Goal: Information Seeking & Learning: Find specific fact

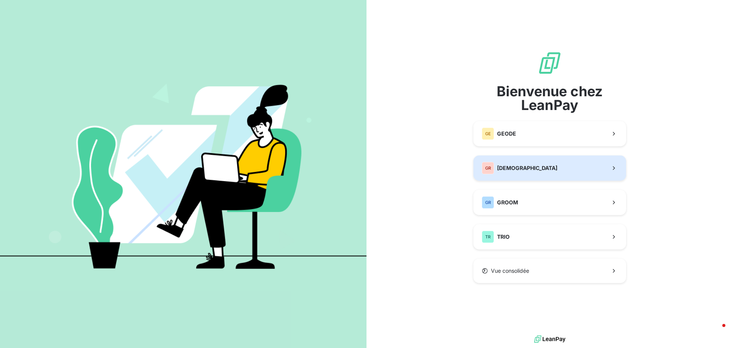
click at [522, 165] on span "[DEMOGRAPHIC_DATA]" at bounding box center [527, 168] width 60 height 8
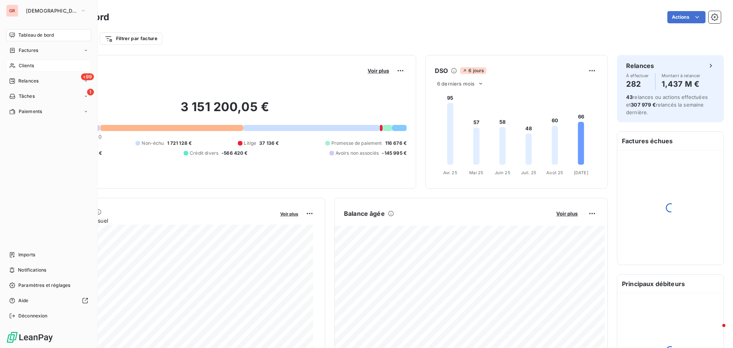
click at [29, 64] on span "Clients" at bounding box center [26, 65] width 15 height 7
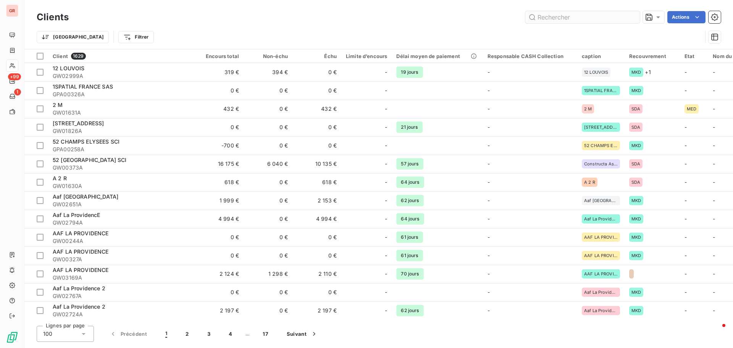
click at [587, 11] on input "text" at bounding box center [583, 17] width 115 height 12
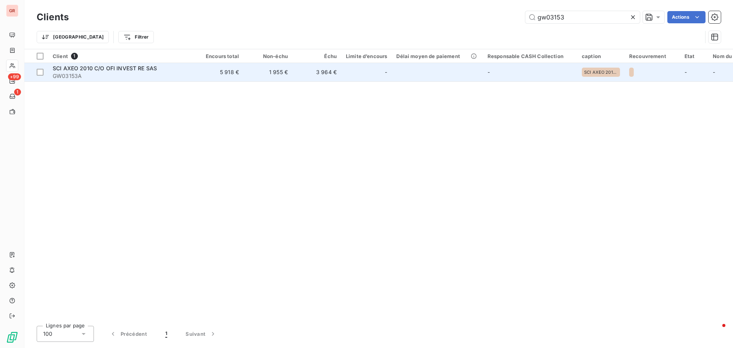
type input "gw03153"
click at [130, 71] on span "SCI AXEO 2010 C/O OFI INVEST RE SAS" at bounding box center [105, 68] width 104 height 6
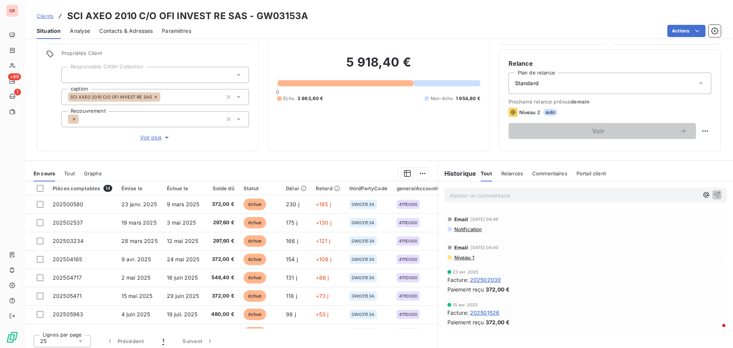
scroll to position [54, 0]
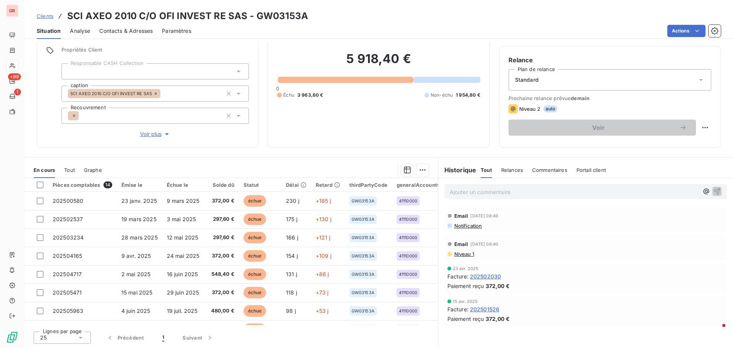
click at [129, 32] on span "Contacts & Adresses" at bounding box center [125, 31] width 53 height 8
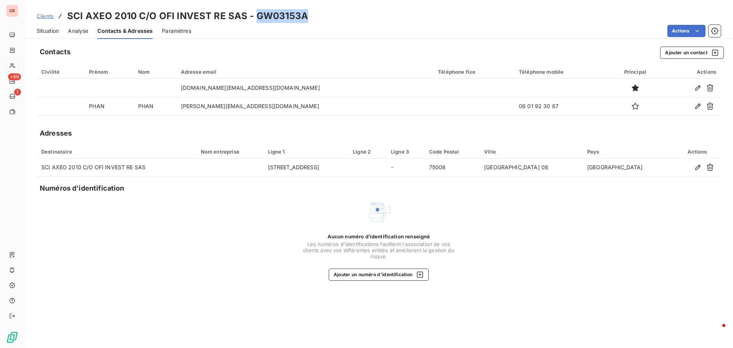
drag, startPoint x: 307, startPoint y: 16, endPoint x: 256, endPoint y: 21, distance: 52.2
click at [256, 21] on div "Clients SCI AXEO 2010 C/O OFI INVEST RE SAS - GW03153A" at bounding box center [378, 16] width 709 height 14
copy h3 "GW03153A"
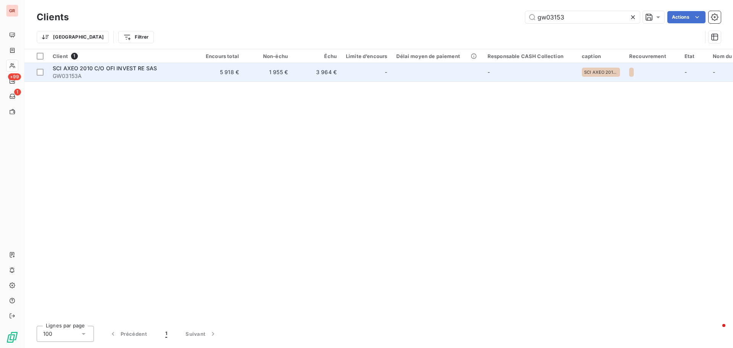
click at [141, 69] on span "SCI AXEO 2010 C/O OFI INVEST RE SAS" at bounding box center [105, 68] width 104 height 6
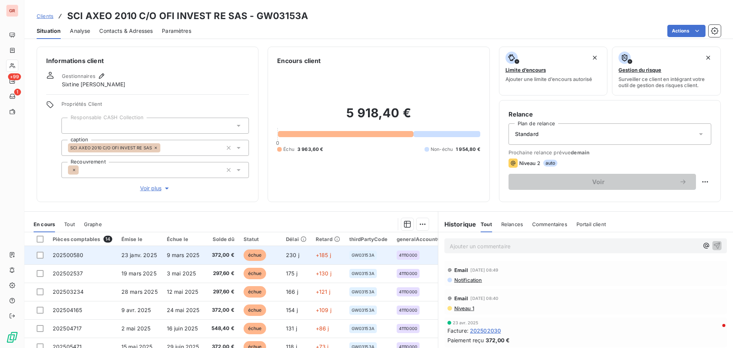
click at [183, 257] on span "9 mars 2025" at bounding box center [183, 255] width 33 height 6
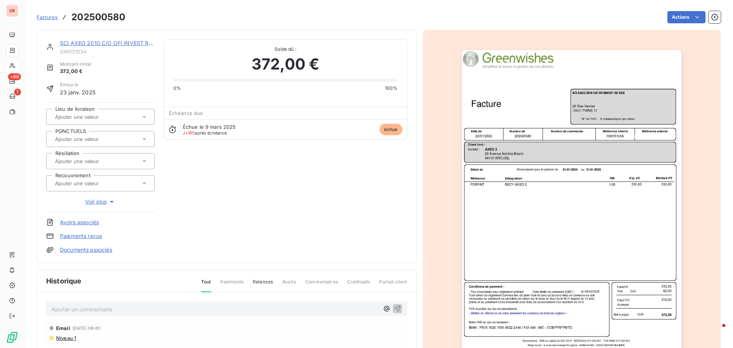
click at [562, 164] on img "button" at bounding box center [572, 205] width 220 height 311
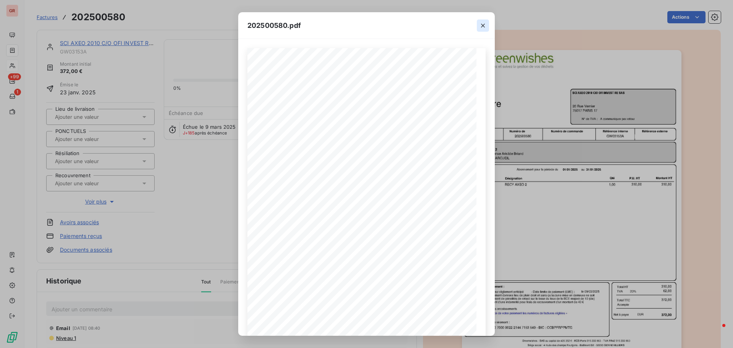
click at [482, 26] on icon "button" at bounding box center [483, 26] width 8 height 8
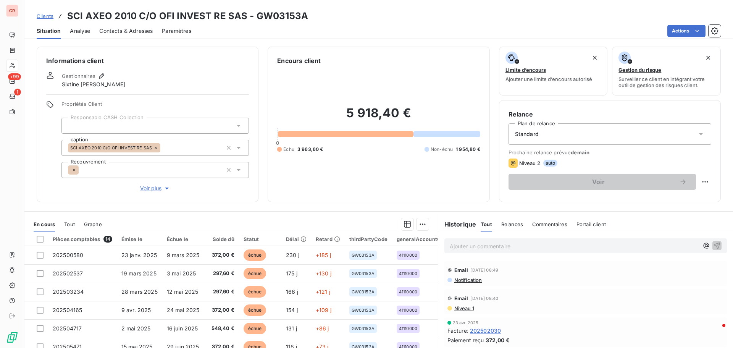
click at [123, 29] on span "Contacts & Adresses" at bounding box center [125, 31] width 53 height 8
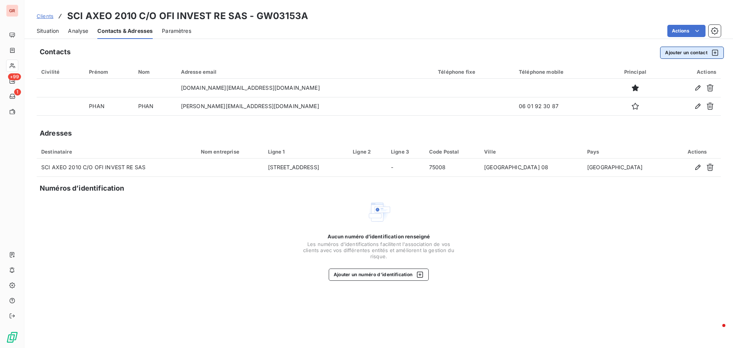
click at [716, 49] on icon "button" at bounding box center [716, 53] width 8 height 8
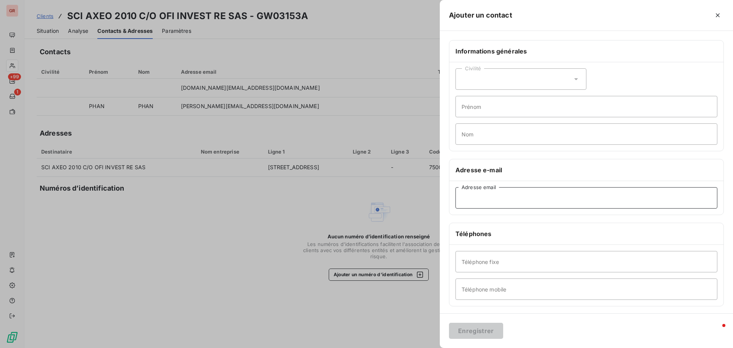
click at [515, 201] on input "Adresse email" at bounding box center [587, 197] width 262 height 21
click at [471, 192] on input "Adresse email" at bounding box center [587, 197] width 262 height 21
paste input "[PERSON_NAME][EMAIL_ADDRESS][DOMAIN_NAME]"
type input "[PERSON_NAME][EMAIL_ADDRESS][DOMAIN_NAME]"
drag, startPoint x: 545, startPoint y: 198, endPoint x: 384, endPoint y: 210, distance: 162.4
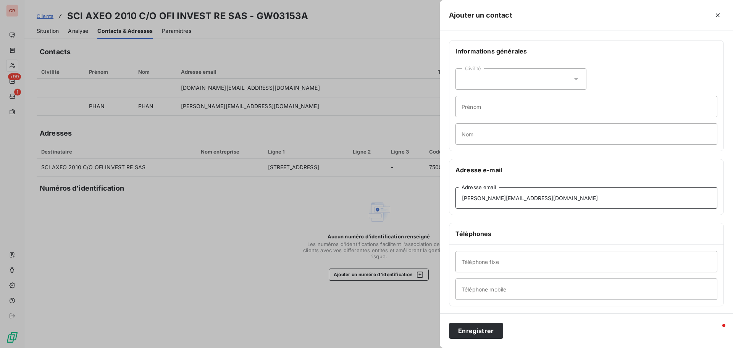
click at [384, 348] on div "Ajouter un contact Informations générales Civilité Prénom Nom Adresse e-mail [P…" at bounding box center [366, 348] width 733 height 0
click at [477, 196] on input "Adresse email" at bounding box center [587, 197] width 262 height 21
paste input "[PERSON_NAME][EMAIL_ADDRESS][DOMAIN_NAME]"
type input "[PERSON_NAME][EMAIL_ADDRESS][DOMAIN_NAME]"
drag, startPoint x: 557, startPoint y: 198, endPoint x: 377, endPoint y: 251, distance: 187.5
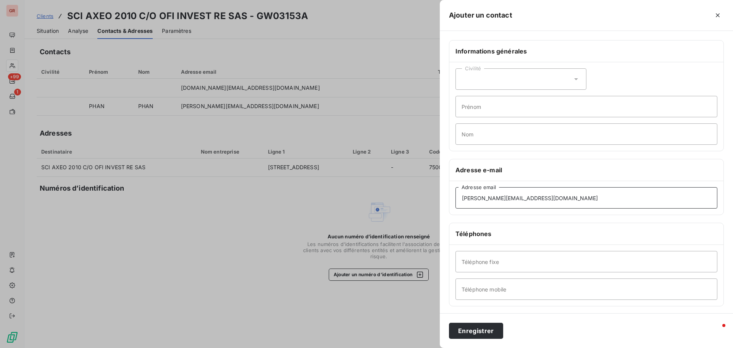
click at [376, 348] on div "Ajouter un contact Informations générales Civilité Prénom Nom Adresse e-mail [P…" at bounding box center [366, 348] width 733 height 0
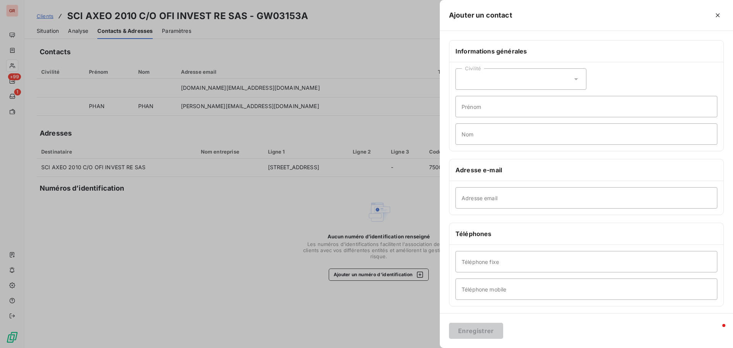
click at [346, 28] on div at bounding box center [366, 174] width 733 height 348
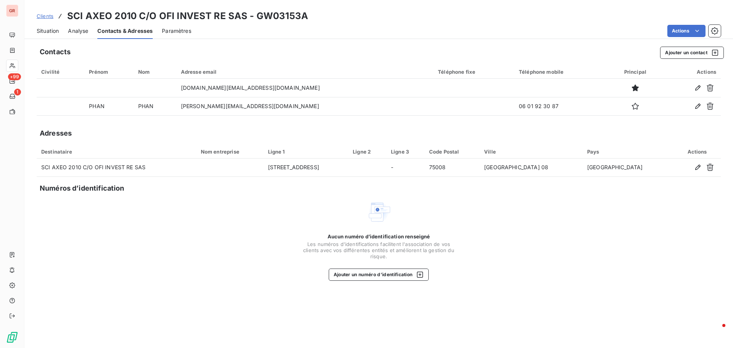
click at [126, 31] on span "Contacts & Adresses" at bounding box center [124, 31] width 55 height 8
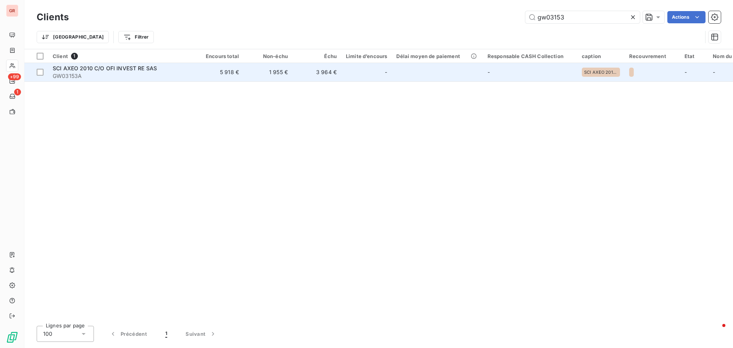
click at [122, 73] on span "GW03153A" at bounding box center [122, 76] width 138 height 8
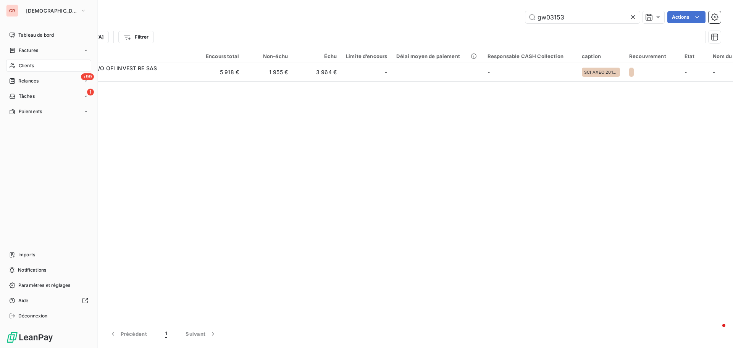
click at [32, 65] on span "Clients" at bounding box center [26, 65] width 15 height 7
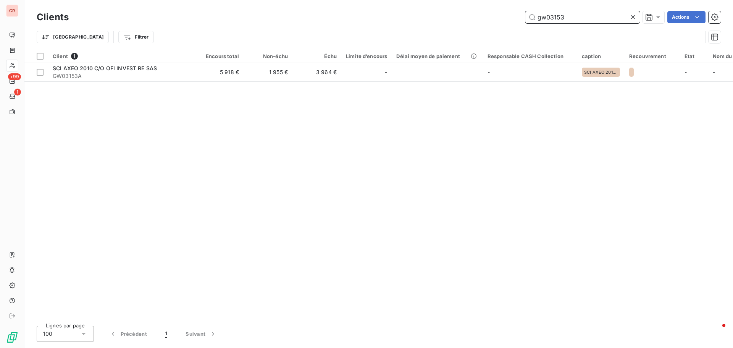
drag, startPoint x: 580, startPoint y: 16, endPoint x: 473, endPoint y: 23, distance: 107.5
click at [484, 24] on div "Clients gw03153 Actions" at bounding box center [379, 17] width 684 height 16
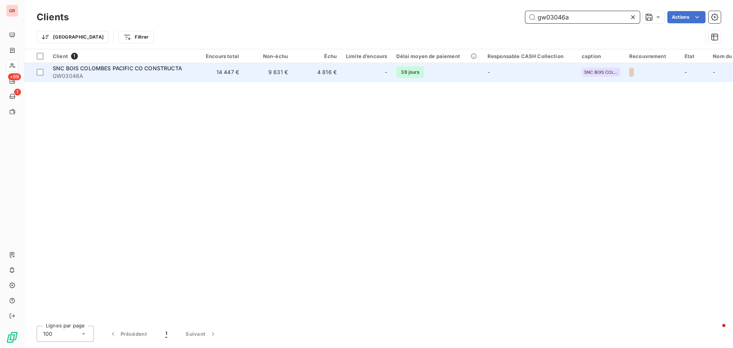
type input "gw03046a"
click at [117, 70] on span "SNC BOIS COLOMBES PACIFIC CO CONSTRUCTA" at bounding box center [117, 68] width 129 height 6
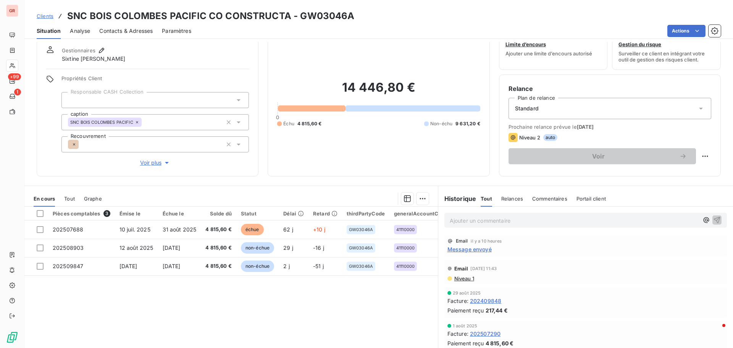
scroll to position [38, 0]
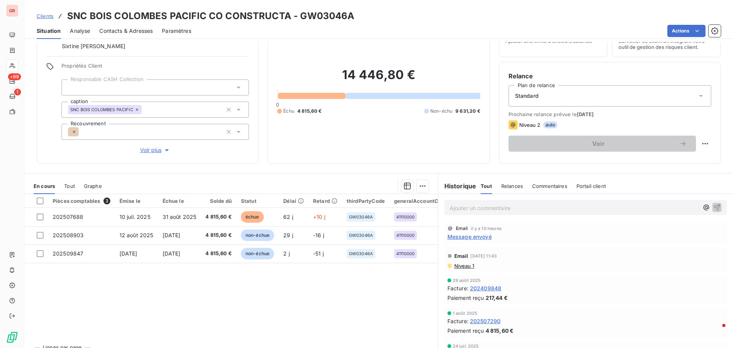
click at [473, 239] on span "Message envoyé" at bounding box center [470, 237] width 44 height 8
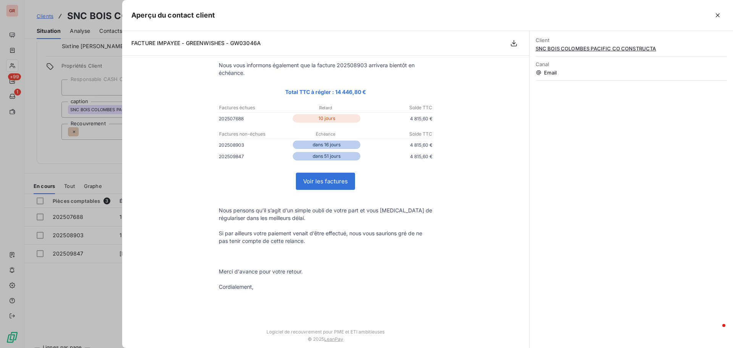
scroll to position [0, 0]
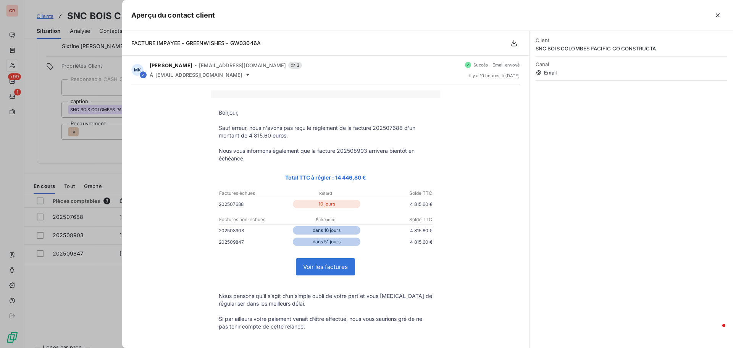
click at [57, 171] on div at bounding box center [366, 174] width 733 height 348
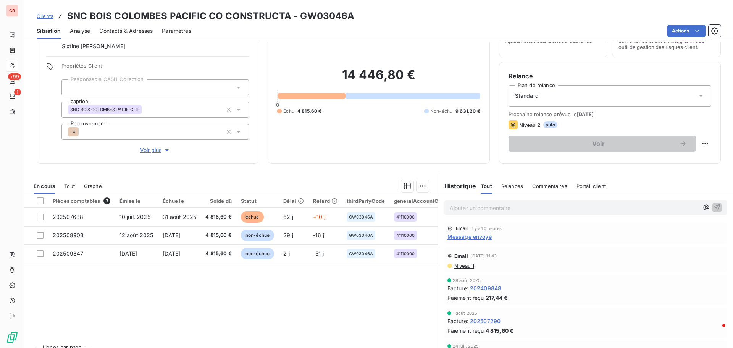
click at [69, 111] on div "SNC BOIS COLOMBES PACIFIC" at bounding box center [105, 109] width 74 height 9
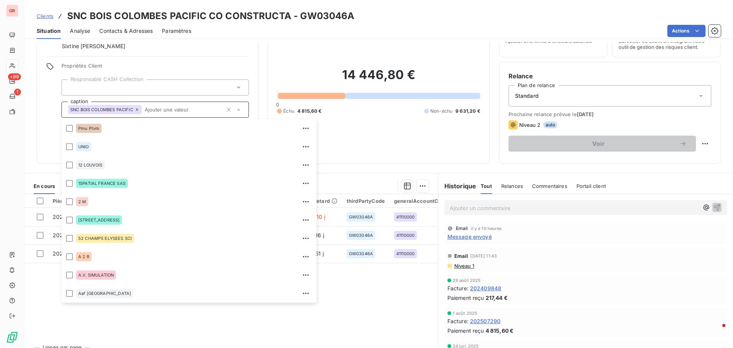
scroll to position [20339, 0]
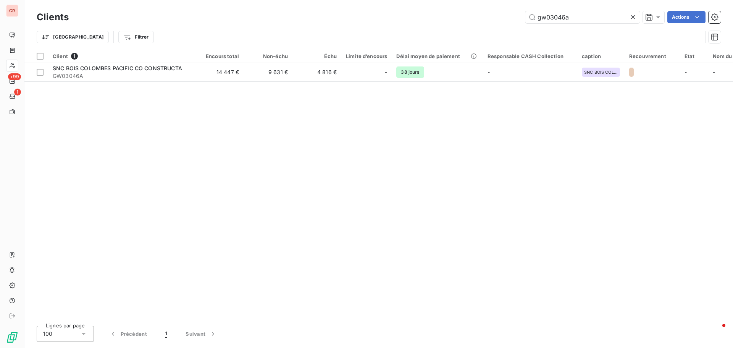
type input "gw03064a"
type input "GW02310"
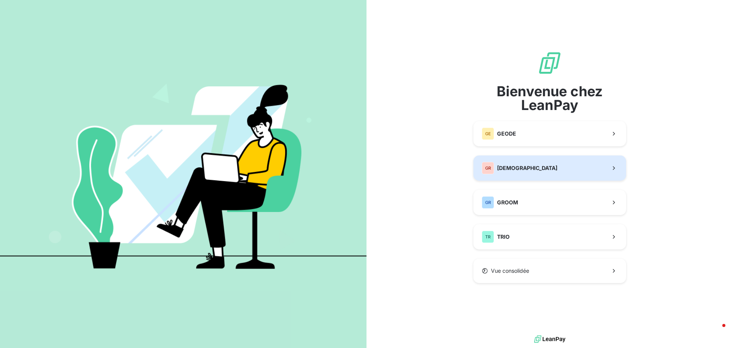
click at [531, 165] on span "[DEMOGRAPHIC_DATA]" at bounding box center [527, 168] width 60 height 8
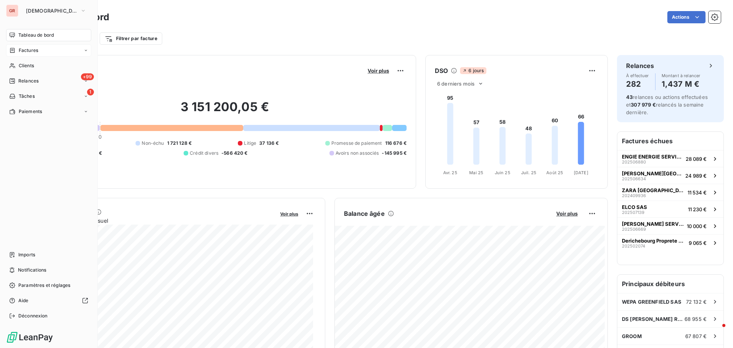
click at [33, 49] on span "Factures" at bounding box center [28, 50] width 19 height 7
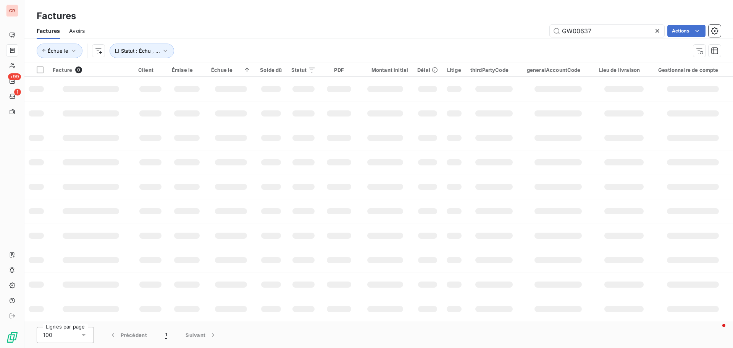
drag, startPoint x: 534, startPoint y: 36, endPoint x: 495, endPoint y: 39, distance: 39.1
click at [504, 37] on div "Factures Avoirs GW00637 Actions" at bounding box center [378, 31] width 709 height 16
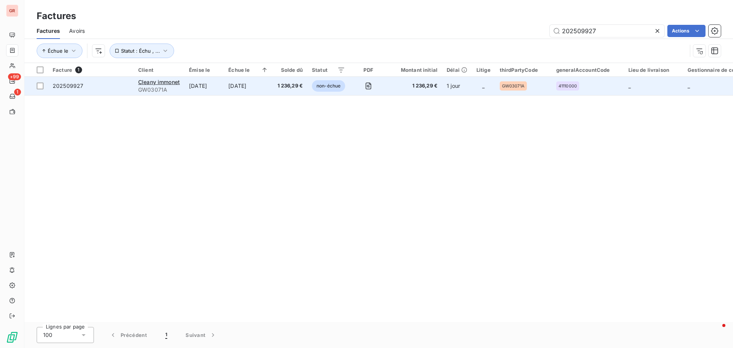
type input "202509927"
click at [158, 87] on span "GW03071A" at bounding box center [159, 90] width 42 height 8
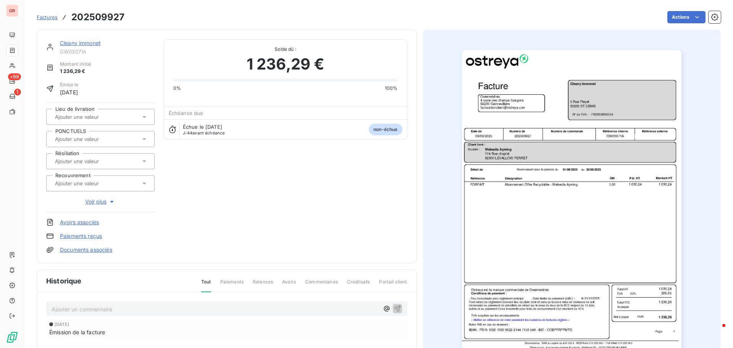
click at [88, 44] on link "Cleany immonet" at bounding box center [80, 43] width 41 height 6
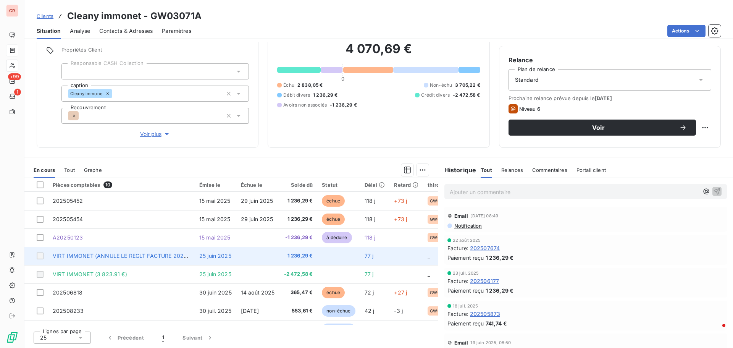
click at [145, 259] on span "VIRT IMMONET (ANNULE LE REGLT FACTURE 202503999) (3283.91€)" at bounding box center [145, 255] width 184 height 6
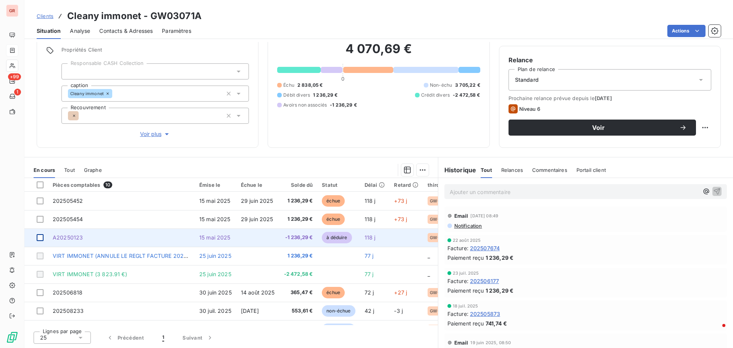
click at [41, 236] on div at bounding box center [40, 237] width 7 height 7
click at [72, 237] on span "A20250123" at bounding box center [68, 237] width 30 height 6
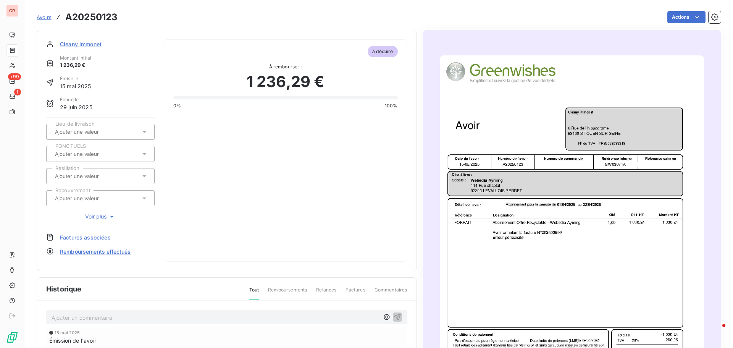
click at [549, 266] on img "button" at bounding box center [572, 242] width 264 height 374
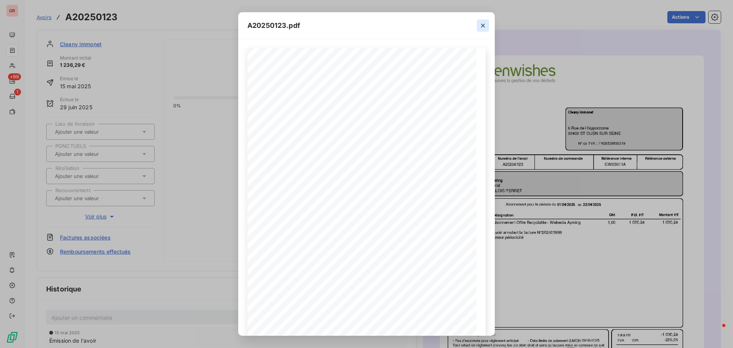
click at [484, 26] on icon "button" at bounding box center [483, 26] width 4 height 4
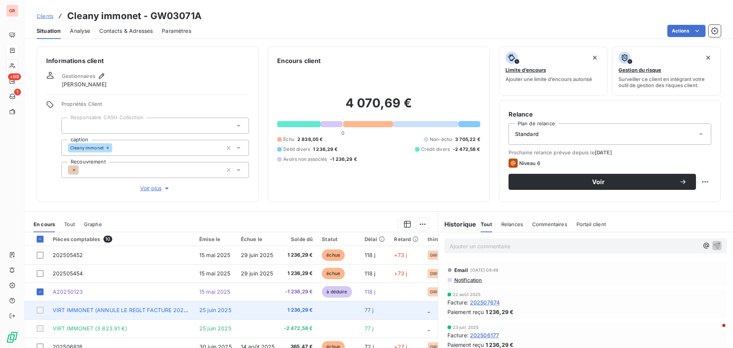
click at [40, 311] on div at bounding box center [40, 310] width 7 height 7
click at [40, 312] on div at bounding box center [40, 310] width 7 height 7
click at [42, 309] on div at bounding box center [40, 310] width 7 height 7
drag, startPoint x: 39, startPoint y: 312, endPoint x: 49, endPoint y: 311, distance: 10.4
click at [39, 312] on div at bounding box center [40, 310] width 7 height 7
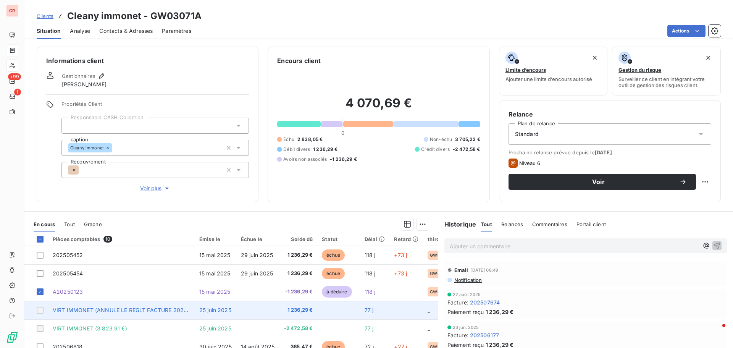
click at [60, 309] on span "VIRT IMMONET (ANNULE LE REGLT FACTURE 202503999) (3283.91€)" at bounding box center [145, 310] width 184 height 6
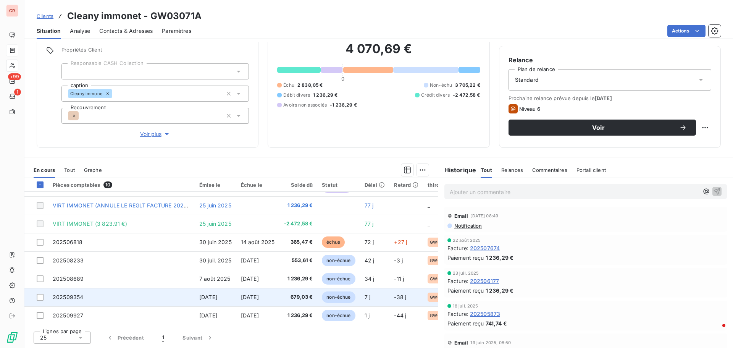
scroll to position [15, 0]
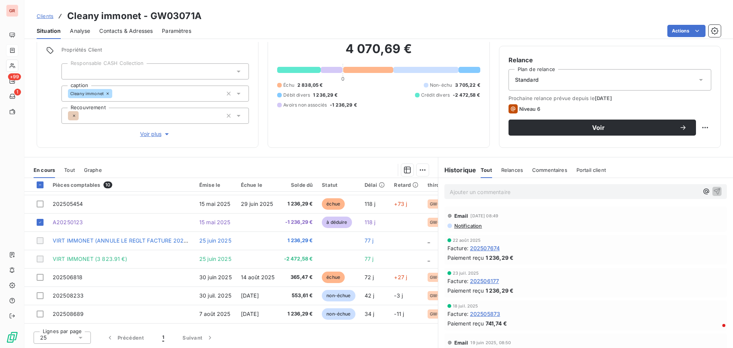
click at [128, 30] on span "Contacts & Adresses" at bounding box center [125, 31] width 53 height 8
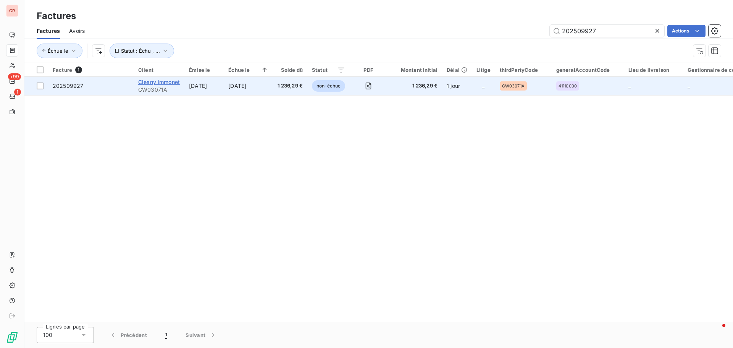
click at [170, 83] on span "Cleany immonet" at bounding box center [159, 82] width 42 height 6
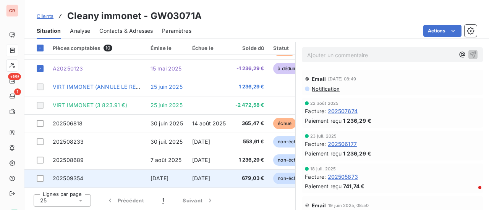
scroll to position [15, 0]
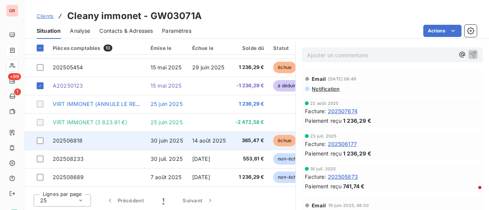
click at [166, 141] on span "30 juin 2025" at bounding box center [166, 141] width 32 height 6
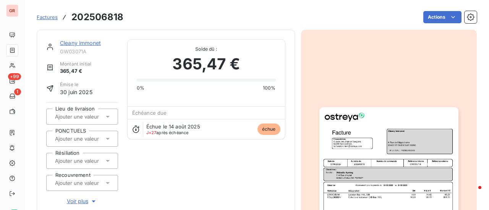
click at [385, 147] on img "button" at bounding box center [388, 205] width 139 height 196
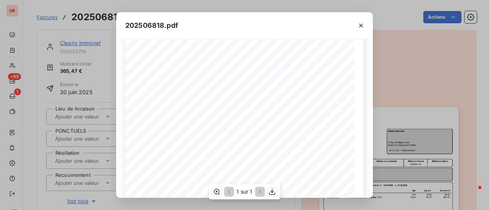
scroll to position [153, 0]
click at [270, 193] on icon "button" at bounding box center [273, 192] width 8 height 8
click at [359, 24] on icon "button" at bounding box center [361, 26] width 8 height 8
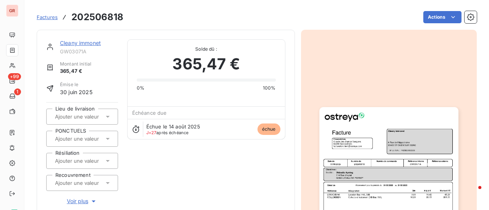
click at [86, 42] on link "Cleany immonet" at bounding box center [80, 43] width 41 height 6
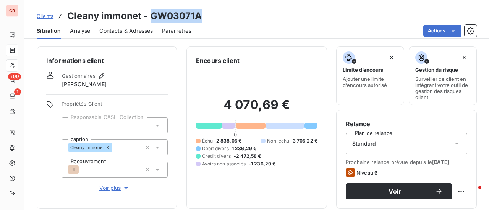
drag, startPoint x: 202, startPoint y: 16, endPoint x: 151, endPoint y: 19, distance: 50.9
click at [151, 19] on div "Clients Cleany immonet - GW03071A" at bounding box center [256, 16] width 464 height 14
copy h3 "GW03071A"
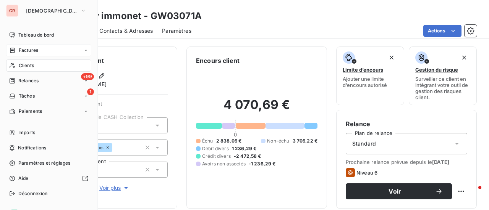
click at [32, 68] on span "Clients" at bounding box center [26, 65] width 15 height 7
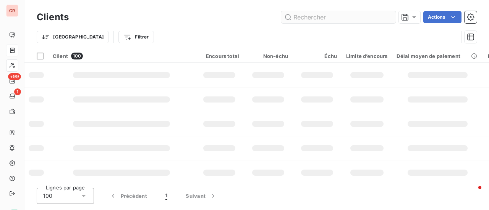
click at [341, 17] on input "text" at bounding box center [338, 17] width 115 height 12
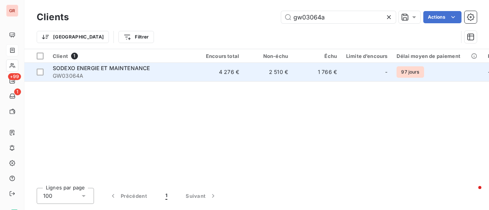
type input "gw03064a"
click at [130, 65] on span "SODEXO ENERGIE ET MAINTENANCE" at bounding box center [101, 68] width 97 height 6
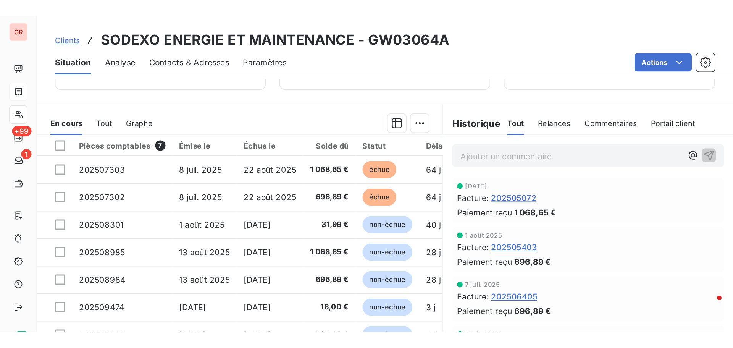
scroll to position [62, 0]
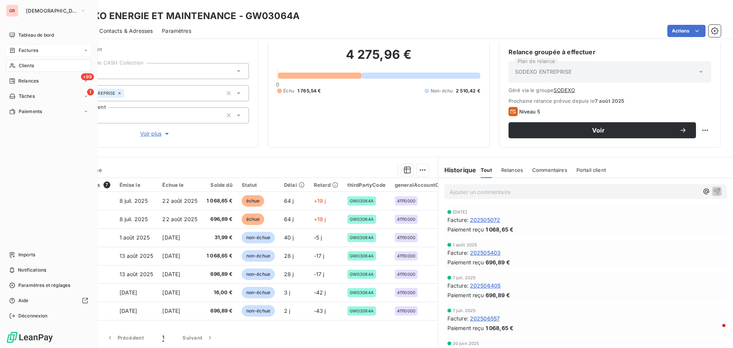
click at [28, 52] on span "Factures" at bounding box center [28, 50] width 19 height 7
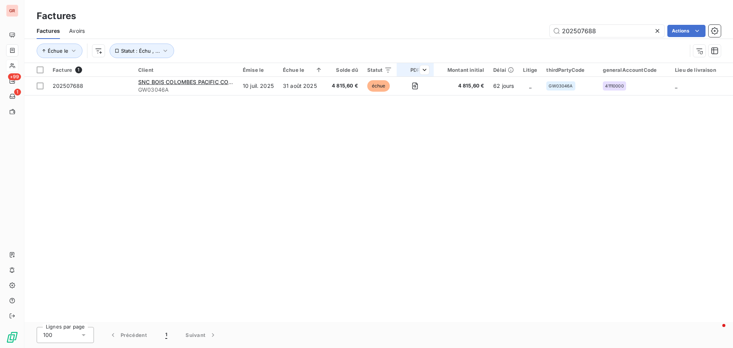
drag, startPoint x: 604, startPoint y: 30, endPoint x: 406, endPoint y: 65, distance: 201.3
click at [414, 63] on div "Factures Factures Avoirs 202507688 Actions Échue le Statut : Échu , ..." at bounding box center [378, 31] width 709 height 63
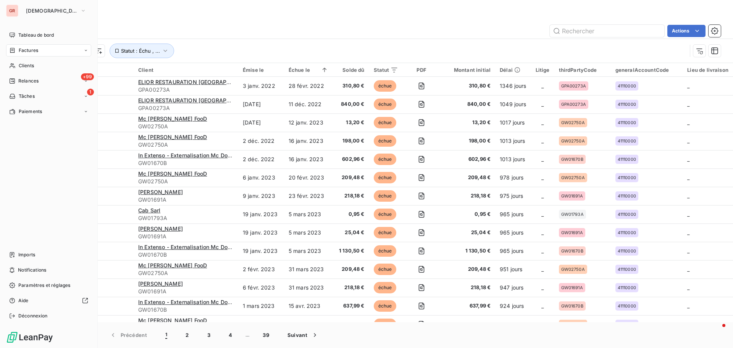
click at [34, 51] on span "Factures" at bounding box center [28, 50] width 19 height 7
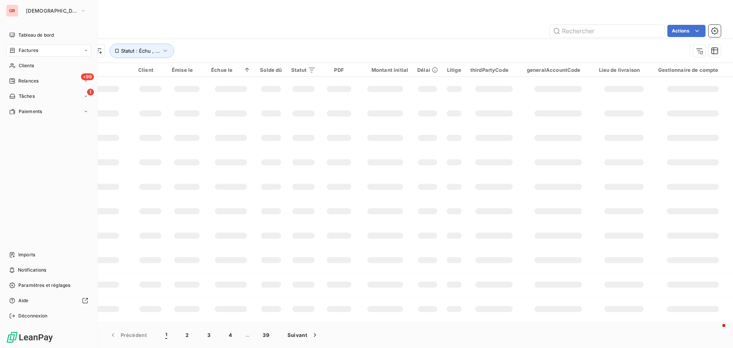
click at [31, 65] on span "Clients" at bounding box center [26, 65] width 15 height 7
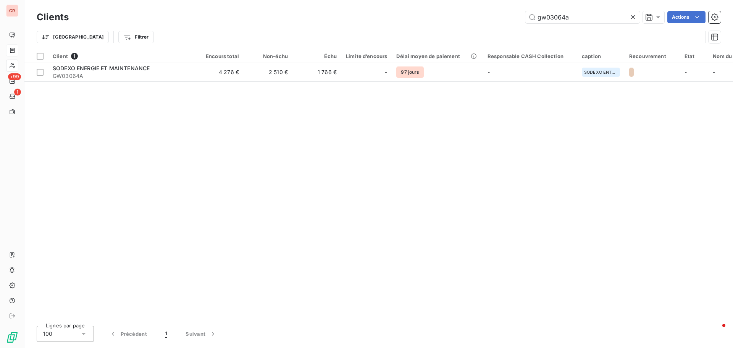
drag, startPoint x: 577, startPoint y: 18, endPoint x: 460, endPoint y: 32, distance: 118.1
click at [475, 29] on div "Clients gw03064a Actions Trier Filtrer" at bounding box center [379, 29] width 684 height 40
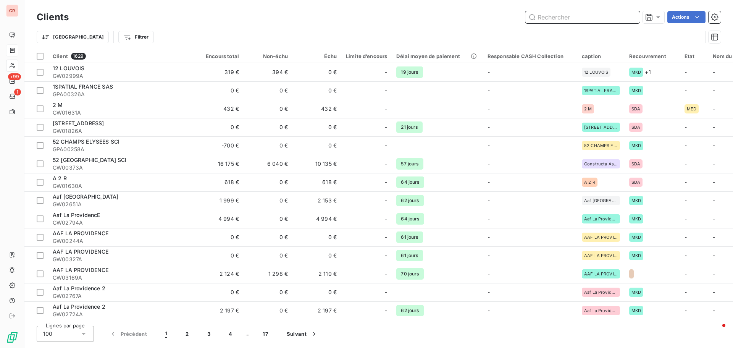
click at [548, 19] on input "text" at bounding box center [583, 17] width 115 height 12
paste input "GW02310"
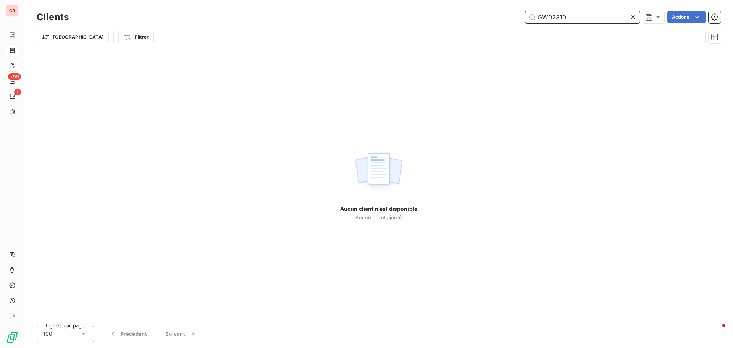
click at [539, 15] on input "GW02310" at bounding box center [583, 17] width 115 height 12
click at [579, 15] on input "GW02310" at bounding box center [583, 17] width 115 height 12
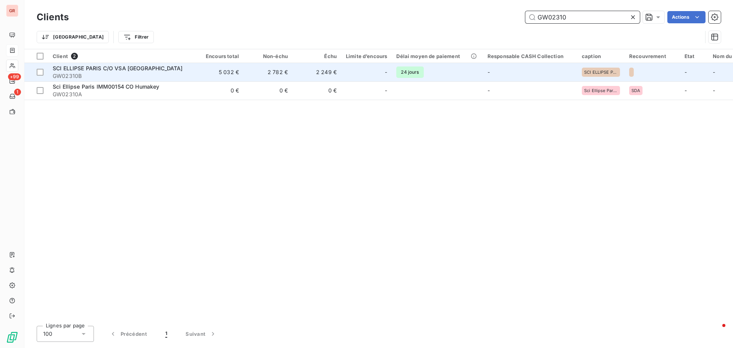
type input "GW02310"
click at [123, 69] on span "SCI ELLIPSE PARIS C/O VSA [GEOGRAPHIC_DATA]" at bounding box center [118, 68] width 130 height 6
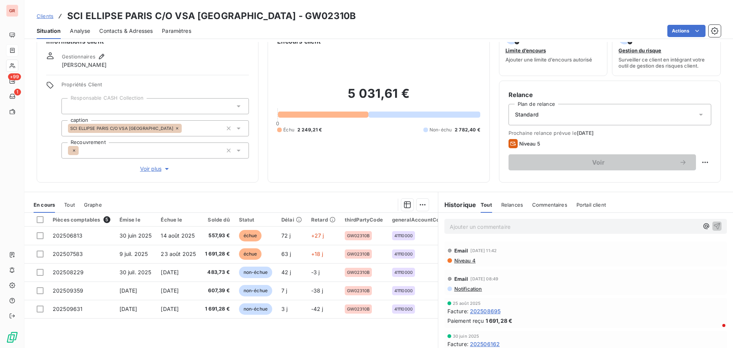
scroll to position [38, 0]
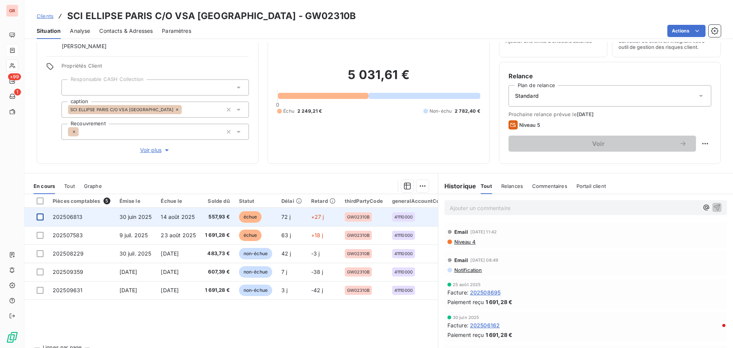
click at [39, 217] on div at bounding box center [40, 217] width 7 height 7
click at [78, 216] on span "202506813" at bounding box center [68, 217] width 30 height 6
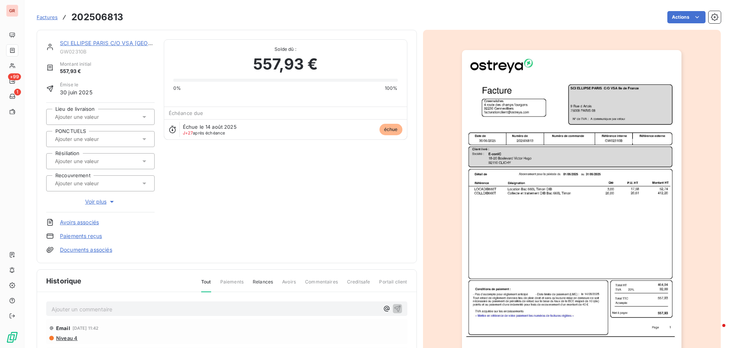
click at [586, 98] on img "button" at bounding box center [572, 205] width 220 height 311
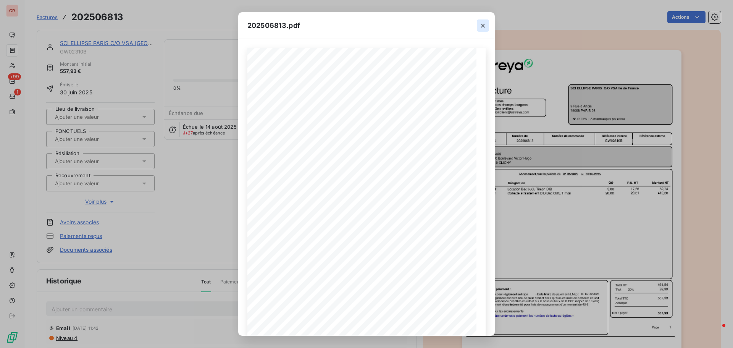
click at [484, 23] on icon "button" at bounding box center [483, 26] width 8 height 8
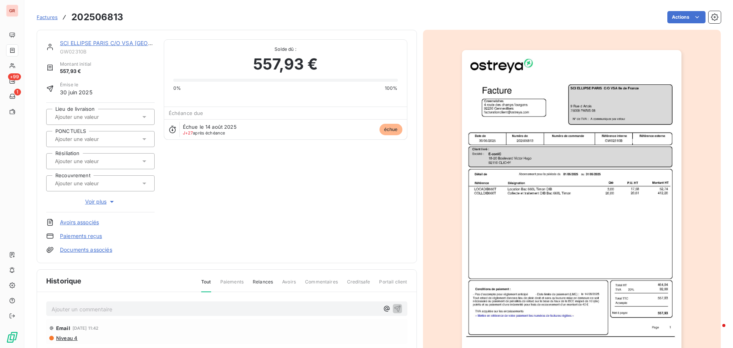
click at [548, 149] on img "button" at bounding box center [572, 205] width 220 height 311
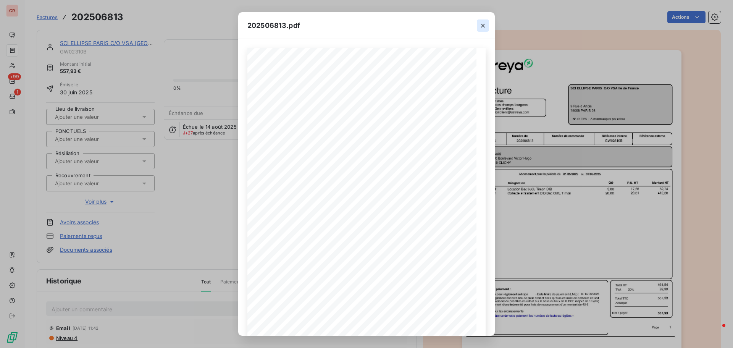
click at [483, 25] on icon "button" at bounding box center [483, 26] width 4 height 4
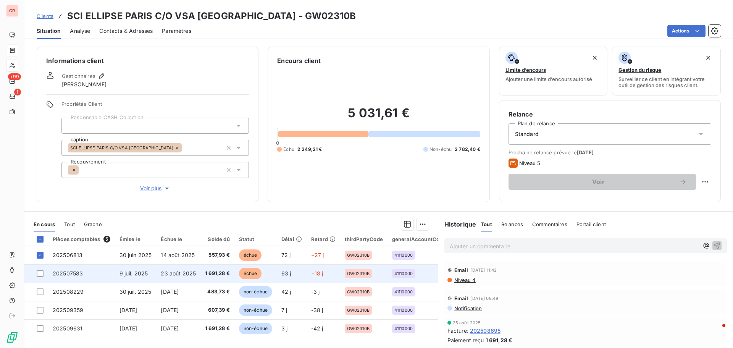
click at [134, 275] on span "9 juil. 2025" at bounding box center [134, 273] width 29 height 6
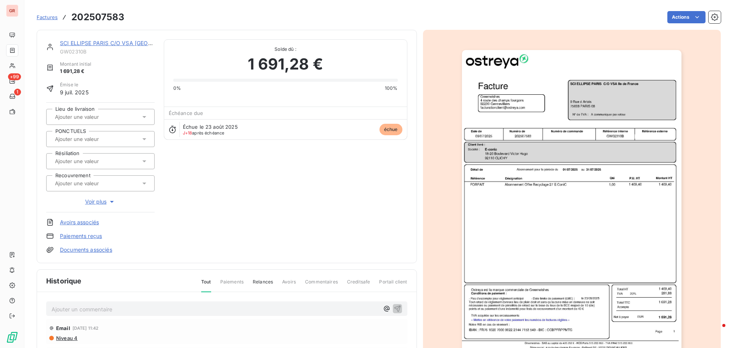
click at [599, 90] on img "button" at bounding box center [572, 205] width 220 height 311
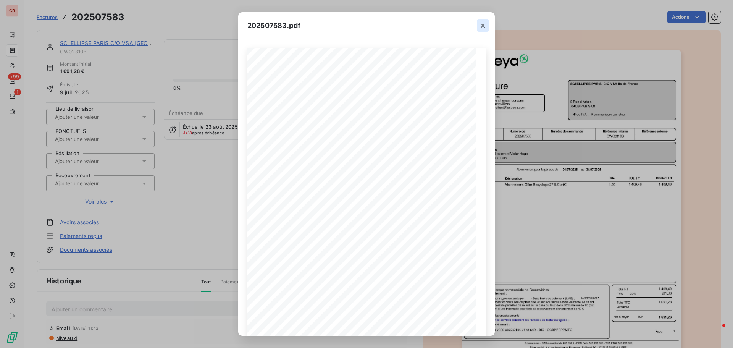
click at [482, 23] on icon "button" at bounding box center [483, 26] width 8 height 8
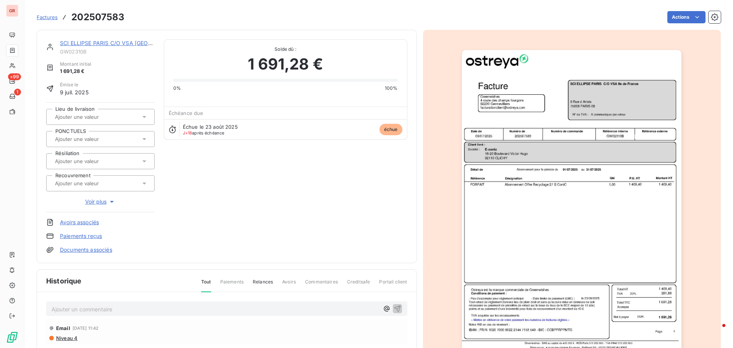
click at [552, 149] on img "button" at bounding box center [572, 205] width 220 height 311
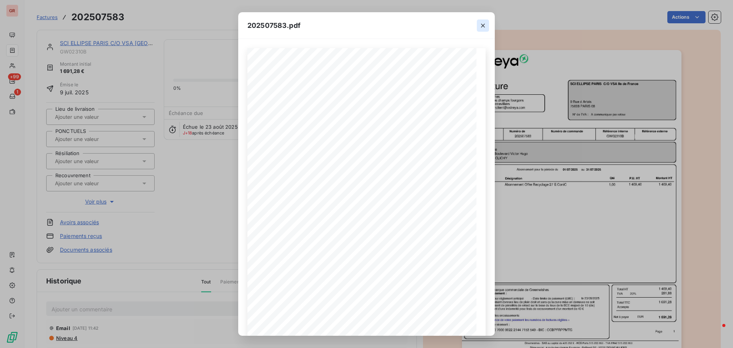
click at [482, 25] on icon "button" at bounding box center [483, 26] width 8 height 8
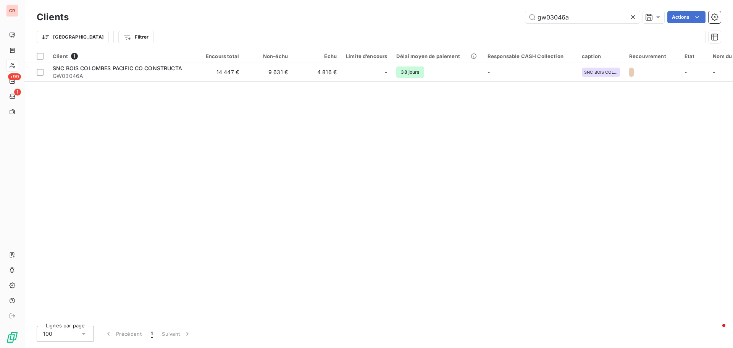
type input "gw03064a"
type input "GW02310"
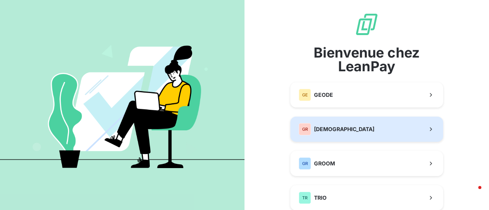
click at [330, 126] on span "[DEMOGRAPHIC_DATA]" at bounding box center [344, 130] width 60 height 8
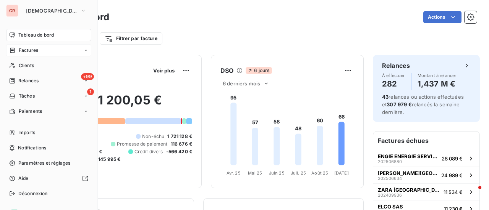
click at [32, 51] on span "Factures" at bounding box center [28, 50] width 19 height 7
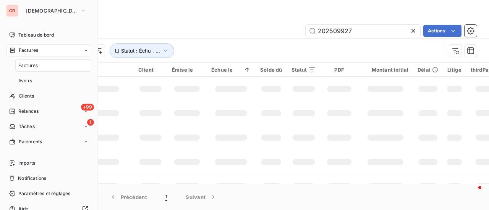
click at [32, 70] on div "Factures" at bounding box center [53, 66] width 76 height 12
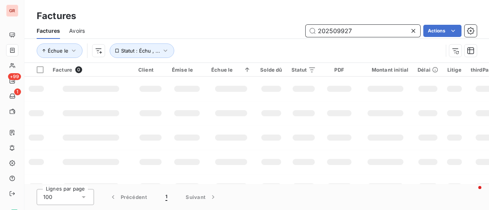
drag, startPoint x: 338, startPoint y: 39, endPoint x: 206, endPoint y: 47, distance: 132.4
click at [210, 46] on div "Factures Avoirs 202509927 Actions Échue le Statut : Échu , ..." at bounding box center [256, 43] width 464 height 40
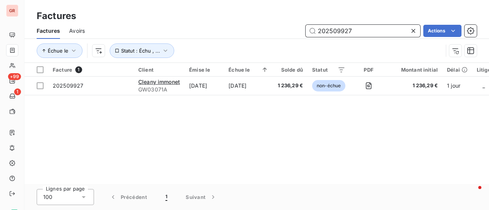
paste input "202507688"
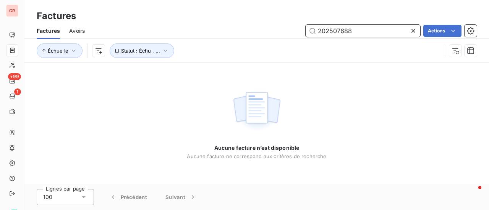
click at [319, 27] on input "202507688" at bounding box center [363, 31] width 115 height 12
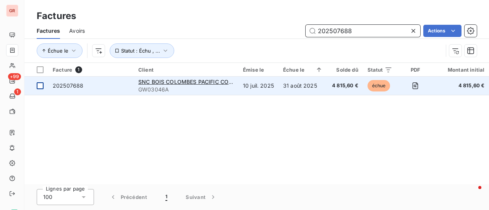
type input "202507688"
click at [43, 87] on div at bounding box center [40, 86] width 7 height 7
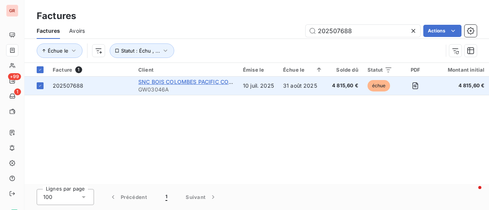
click at [196, 83] on span "SNC BOIS COLOMBES PACIFIC CO CONSTRUCTA" at bounding box center [202, 82] width 129 height 6
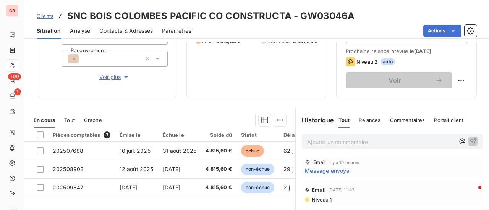
scroll to position [115, 0]
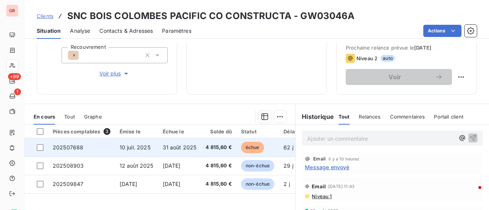
click at [188, 149] on span "31 août 2025" at bounding box center [180, 147] width 34 height 6
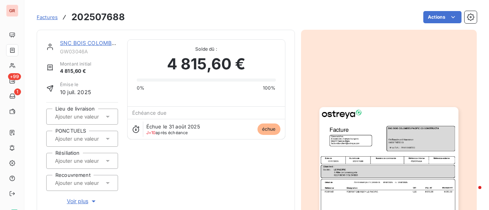
click at [386, 147] on img "button" at bounding box center [388, 205] width 139 height 196
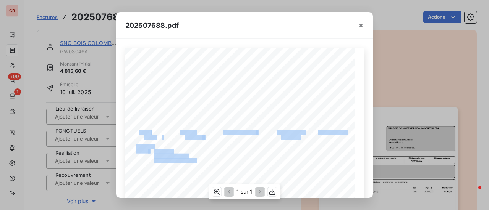
click at [271, 140] on div "Référence interne Numéro de Date de Numéro de commande Référence externe 4 Allé…" at bounding box center [244, 210] width 238 height 324
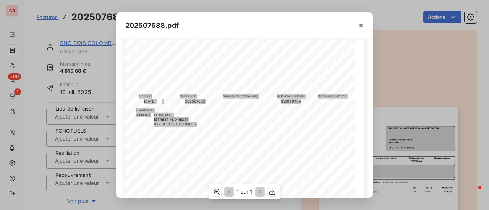
scroll to position [115, 0]
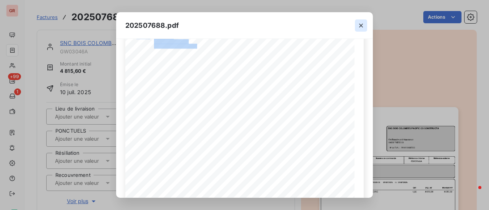
click at [364, 23] on icon "button" at bounding box center [361, 26] width 8 height 8
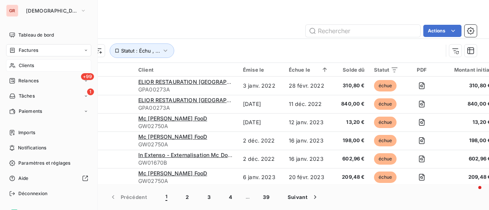
click at [29, 66] on span "Clients" at bounding box center [26, 65] width 15 height 7
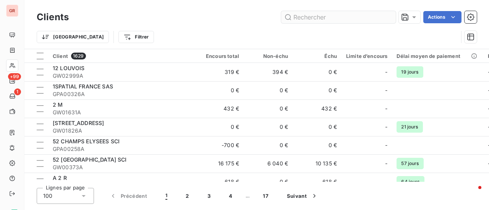
click at [334, 13] on input "text" at bounding box center [338, 17] width 115 height 12
type input "g"
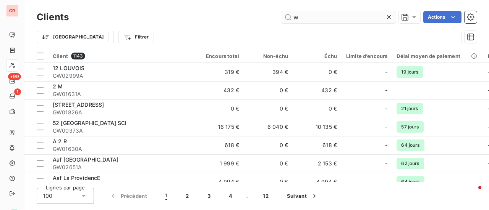
click at [314, 17] on input "w" at bounding box center [338, 17] width 115 height 12
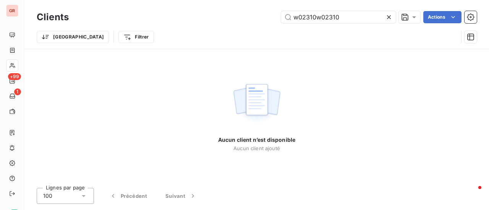
drag, startPoint x: 340, startPoint y: 17, endPoint x: 91, endPoint y: 53, distance: 251.2
click at [99, 52] on div "Clients w02310w02310 Actions Trier Filtrer Aucun client n’est disponible Aucun …" at bounding box center [256, 105] width 464 height 210
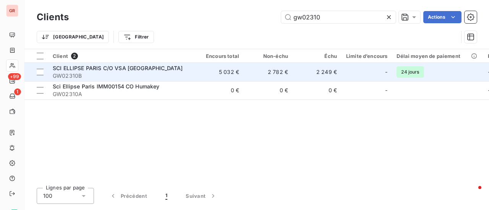
type input "gw02310"
click at [108, 68] on span "SCI ELLIPSE PARIS C/O VSA [GEOGRAPHIC_DATA]" at bounding box center [118, 68] width 130 height 6
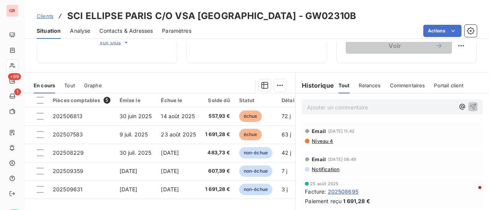
scroll to position [191, 0]
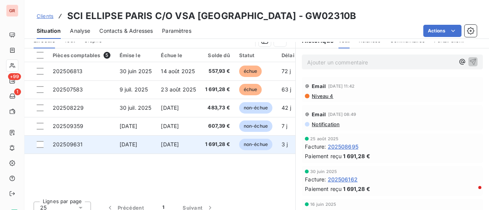
click at [135, 147] on span "[DATE]" at bounding box center [129, 144] width 18 height 6
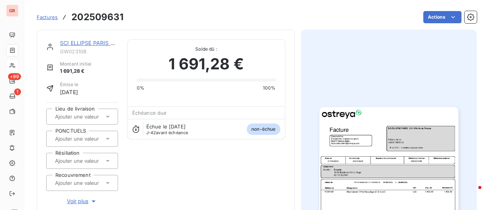
click at [394, 150] on img "button" at bounding box center [388, 205] width 139 height 196
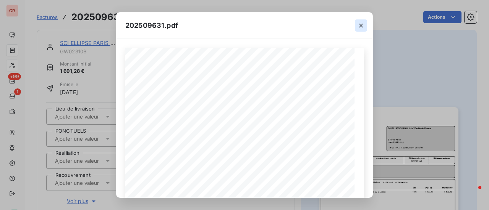
click at [366, 26] on button "button" at bounding box center [361, 25] width 12 height 12
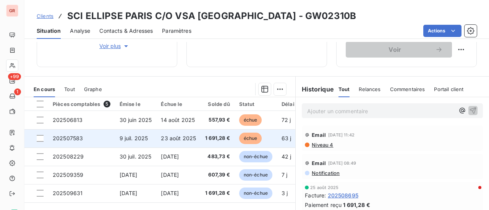
scroll to position [153, 0]
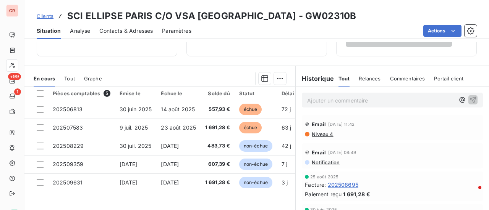
click at [327, 100] on p "Ajouter un commentaire ﻿" at bounding box center [380, 101] width 147 height 10
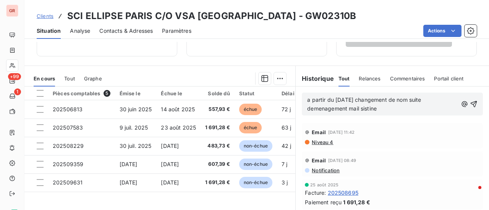
click at [362, 110] on span "a partir du 1er juillet changement de nom suite demenagement mail sistine" at bounding box center [364, 104] width 115 height 15
click at [368, 109] on span "a partir du 1er juillet changement de nom suite demenagement mail sixstine" at bounding box center [364, 104] width 115 height 15
click at [470, 105] on icon "button" at bounding box center [474, 104] width 8 height 8
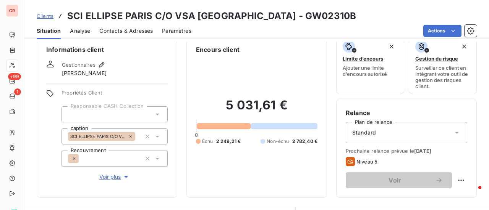
scroll to position [0, 0]
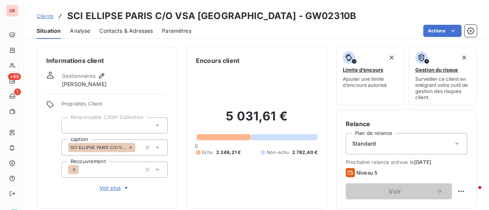
click at [132, 29] on span "Contacts & Adresses" at bounding box center [125, 31] width 53 height 8
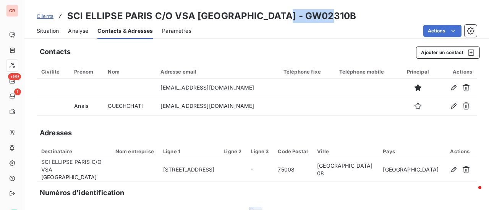
drag, startPoint x: 312, startPoint y: 16, endPoint x: 263, endPoint y: 16, distance: 49.3
click at [263, 16] on div "Clients SCI ELLIPSE PARIS C/O VSA Ile de France - GW02310B" at bounding box center [256, 16] width 464 height 14
copy h3 "GW02310B"
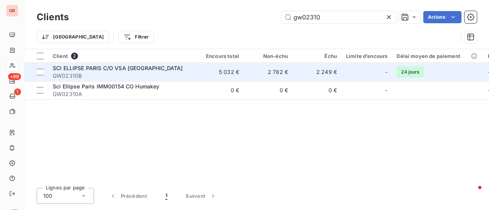
click at [119, 68] on span "SCI ELLIPSE PARIS C/O VSA [GEOGRAPHIC_DATA]" at bounding box center [118, 68] width 130 height 6
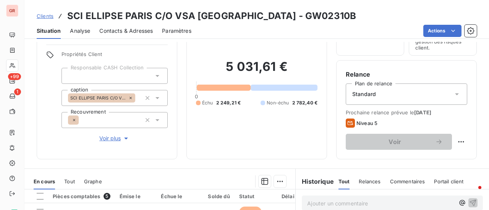
scroll to position [115, 0]
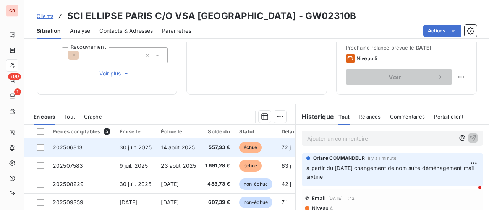
click at [130, 148] on span "30 juin 2025" at bounding box center [136, 147] width 32 height 6
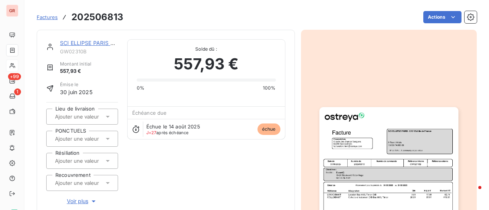
click at [385, 154] on img "button" at bounding box center [388, 205] width 139 height 196
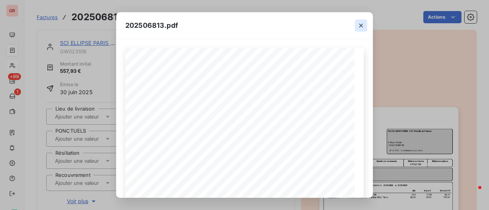
click at [361, 26] on icon "button" at bounding box center [361, 26] width 8 height 8
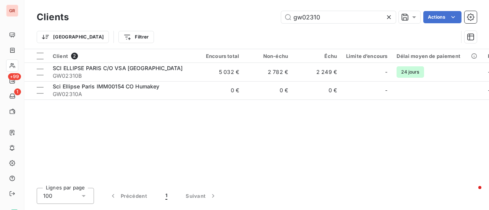
drag, startPoint x: 328, startPoint y: 19, endPoint x: 273, endPoint y: 27, distance: 55.6
click at [273, 27] on div "Clients gw02310 Actions Trier Filtrer" at bounding box center [257, 29] width 440 height 40
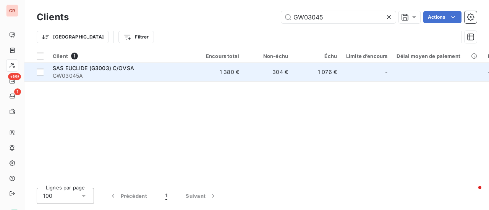
type input "GW03045"
click at [110, 69] on span "SAS EUCLIDE (G3003) C/OVSA" at bounding box center [93, 68] width 81 height 6
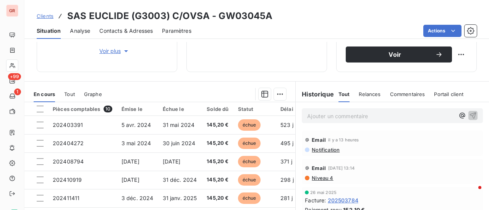
scroll to position [122, 0]
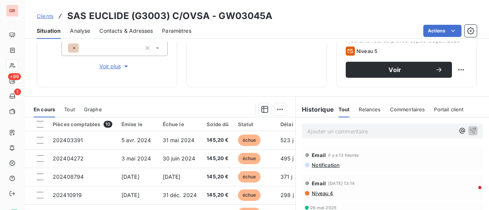
click at [323, 167] on span "Notification" at bounding box center [325, 165] width 29 height 6
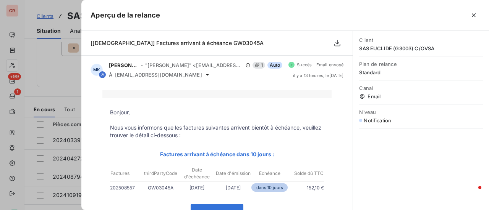
click at [65, 73] on div at bounding box center [244, 105] width 489 height 210
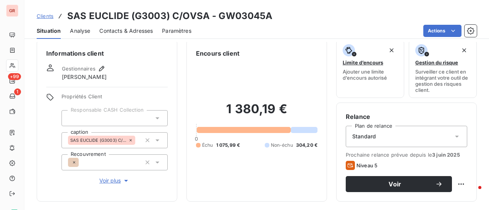
scroll to position [0, 0]
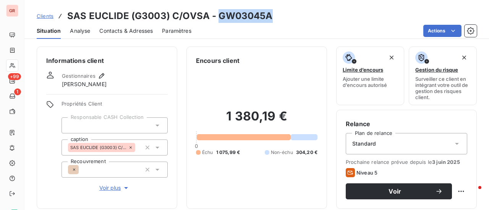
drag, startPoint x: 268, startPoint y: 18, endPoint x: 217, endPoint y: 19, distance: 51.6
click at [217, 19] on h3 "SAS EUCLIDE (G3003) C/OVSA - GW03045A" at bounding box center [170, 16] width 206 height 14
copy h3 "GW03045A"
click at [137, 30] on span "Contacts & Adresses" at bounding box center [125, 31] width 53 height 8
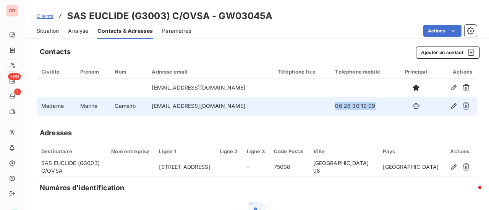
drag, startPoint x: 363, startPoint y: 108, endPoint x: 328, endPoint y: 107, distance: 35.1
click at [330, 110] on td "06 26 30 19 09" at bounding box center [363, 106] width 66 height 18
copy td "06 26 30 19 09"
drag, startPoint x: 231, startPoint y: 105, endPoint x: 155, endPoint y: 113, distance: 76.4
click at [155, 113] on td "mgameiro@vsaproperty.fr" at bounding box center [210, 106] width 126 height 18
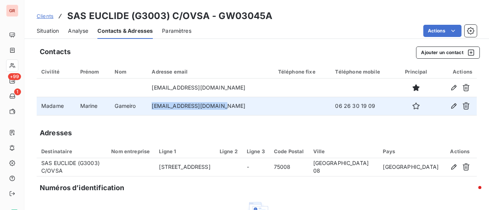
copy td "mgameiro@vsaproperty.fr"
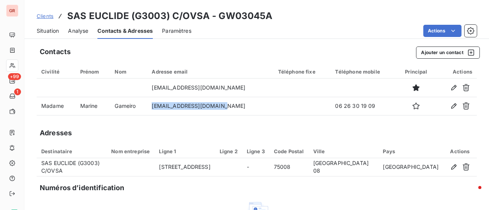
click at [55, 31] on span "Situation" at bounding box center [48, 31] width 22 height 8
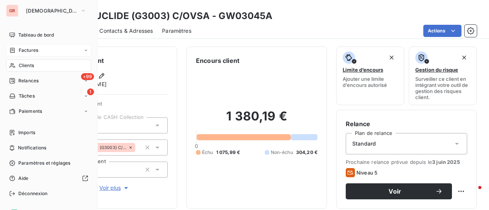
click at [32, 47] on span "Factures" at bounding box center [28, 50] width 19 height 7
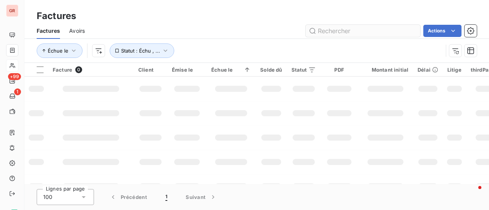
click at [346, 29] on input "text" at bounding box center [363, 31] width 115 height 12
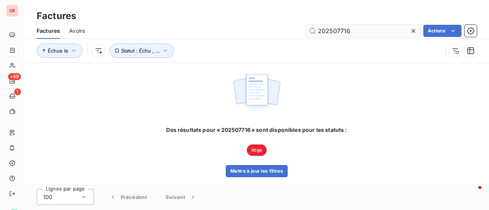
click at [319, 31] on input "202507716" at bounding box center [363, 31] width 115 height 12
type input "202507716"
click at [163, 49] on icon "button" at bounding box center [166, 51] width 8 height 8
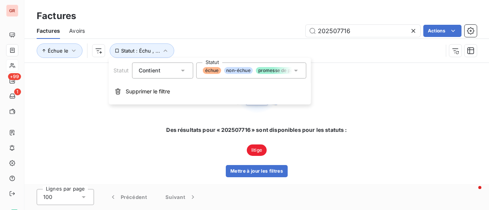
click at [296, 74] on icon at bounding box center [296, 71] width 8 height 8
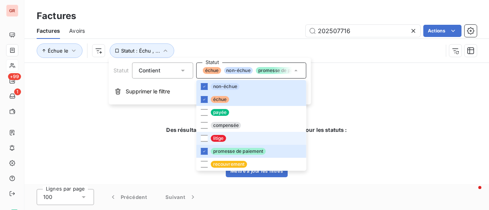
click at [213, 138] on span "litige" at bounding box center [218, 138] width 15 height 7
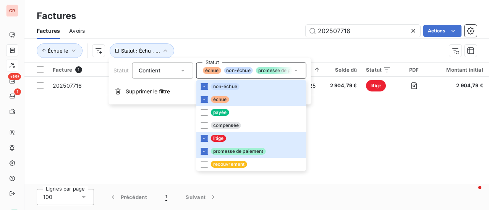
click at [403, 130] on div "Facture 1 Client Émise le Échue le Solde dû Statut PDF Montant initial Délai Li…" at bounding box center [256, 123] width 464 height 121
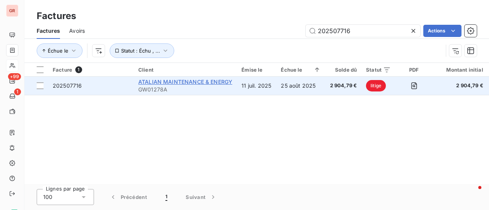
click at [176, 82] on span "ATALIAN MAINTENANCE & ENERGY" at bounding box center [185, 82] width 94 height 6
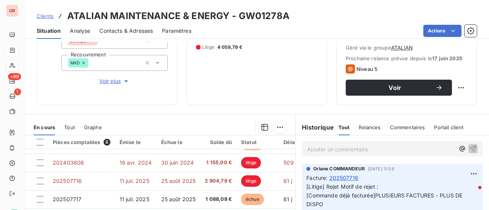
click at [335, 149] on p "Ajouter un commentaire ﻿" at bounding box center [380, 150] width 147 height 10
click at [335, 148] on p "Ajouter un commentaire ﻿" at bounding box center [380, 150] width 147 height 10
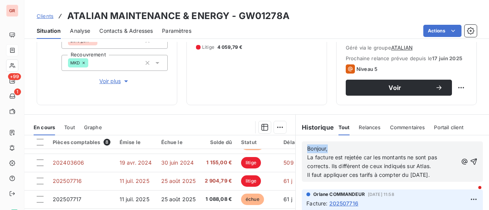
drag, startPoint x: 328, startPoint y: 149, endPoint x: 300, endPoint y: 152, distance: 27.7
click at [302, 152] on div "Bonjour, La facture est rejetée car les montants ne sont pas corrects. Ils diff…" at bounding box center [392, 162] width 181 height 40
click at [470, 161] on icon "button" at bounding box center [474, 162] width 8 height 8
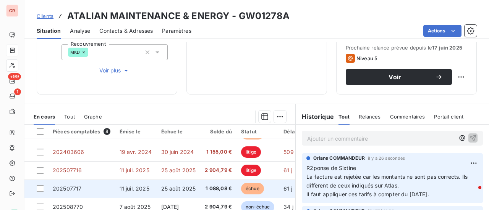
scroll to position [153, 0]
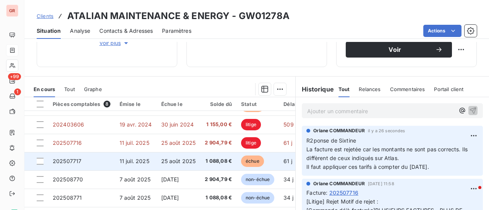
click at [74, 158] on span "202507717" at bounding box center [67, 161] width 29 height 6
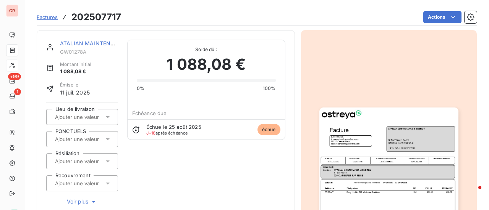
click at [360, 183] on img "button" at bounding box center [388, 206] width 139 height 196
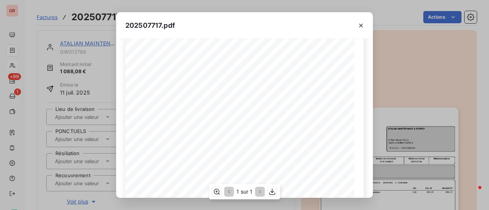
scroll to position [76, 0]
click at [363, 23] on icon "button" at bounding box center [361, 26] width 8 height 8
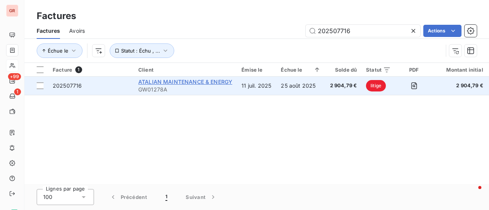
click at [165, 81] on span "ATALIAN MAINTENANCE & ENERGY" at bounding box center [185, 82] width 94 height 6
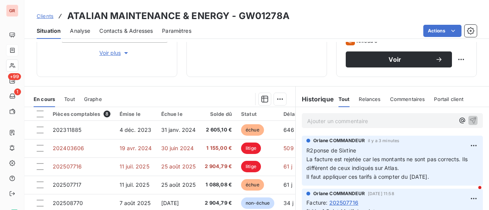
scroll to position [153, 0]
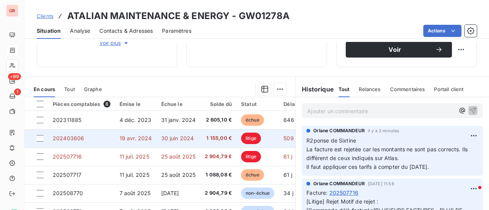
click at [144, 138] on span "19 avr. 2024" at bounding box center [136, 138] width 32 height 6
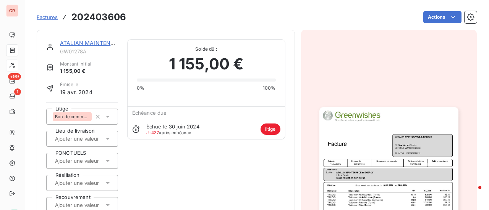
click at [375, 147] on img "button" at bounding box center [388, 205] width 139 height 196
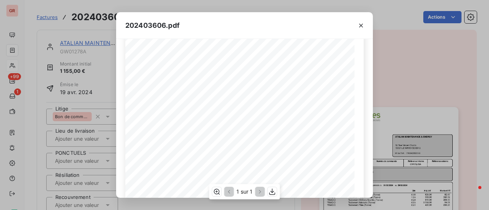
scroll to position [76, 0]
click at [361, 24] on icon "button" at bounding box center [361, 26] width 4 height 4
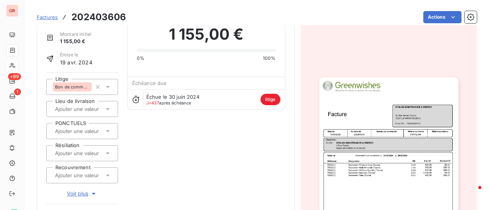
scroll to position [0, 0]
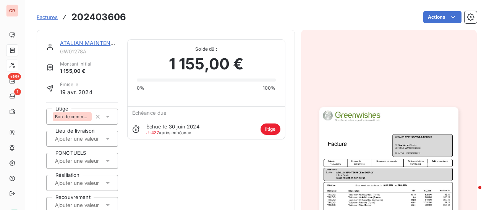
click at [101, 45] on link "ATALIAN MAINTENANCE & ENERGY" at bounding box center [107, 43] width 94 height 6
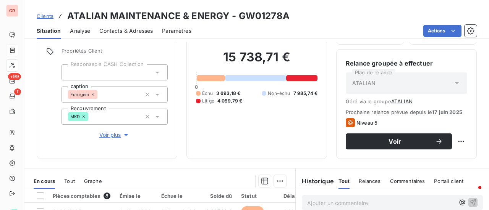
scroll to position [153, 0]
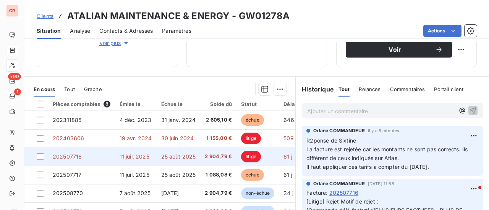
click at [138, 154] on span "11 juil. 2025" at bounding box center [135, 157] width 30 height 6
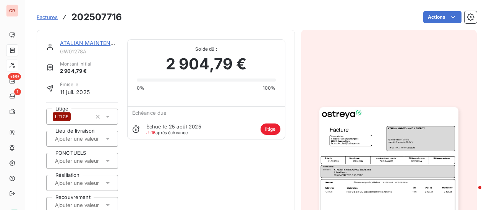
click at [380, 188] on img "button" at bounding box center [388, 205] width 139 height 196
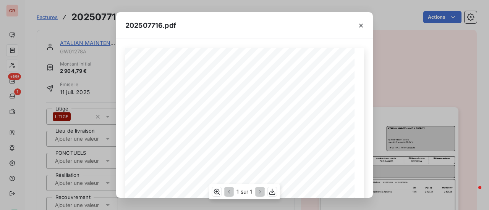
scroll to position [38, 0]
click at [360, 24] on icon "button" at bounding box center [361, 26] width 4 height 4
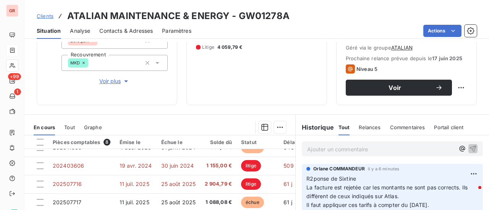
scroll to position [16, 0]
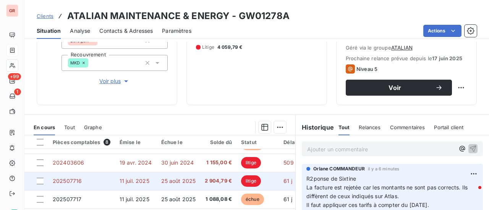
click at [183, 181] on td "25 août 2025" at bounding box center [179, 181] width 44 height 18
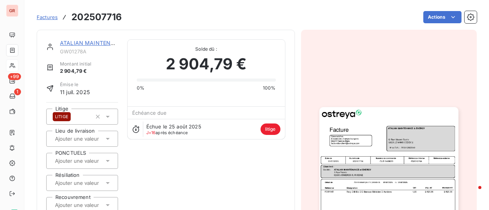
click at [383, 150] on img "button" at bounding box center [388, 205] width 139 height 196
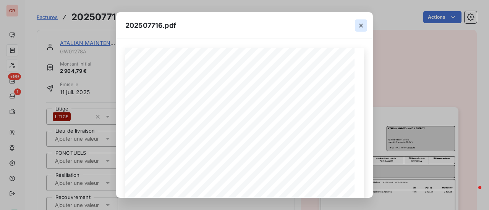
click at [362, 25] on icon "button" at bounding box center [361, 26] width 8 height 8
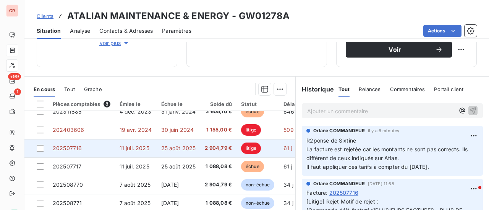
scroll to position [16, 0]
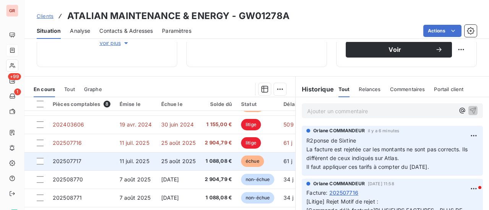
click at [142, 159] on span "11 juil. 2025" at bounding box center [135, 161] width 30 height 6
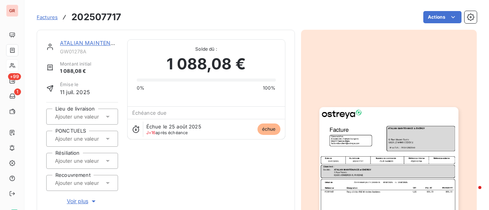
click at [376, 146] on img "button" at bounding box center [388, 205] width 139 height 196
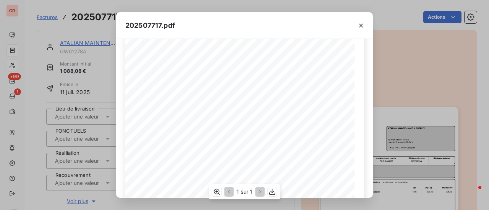
scroll to position [38, 0]
click at [362, 27] on icon "button" at bounding box center [361, 26] width 4 height 4
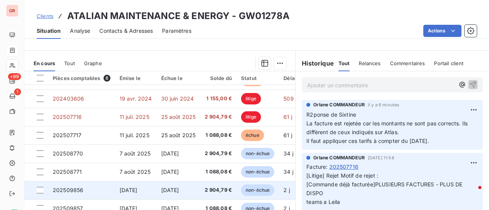
scroll to position [191, 0]
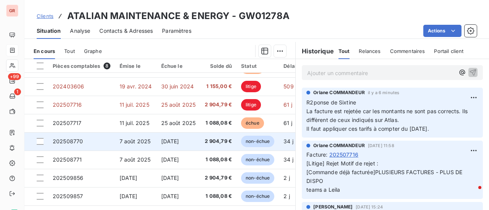
click at [217, 138] on span "2 904,79 €" at bounding box center [218, 142] width 27 height 8
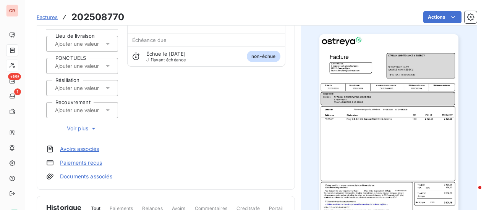
scroll to position [76, 0]
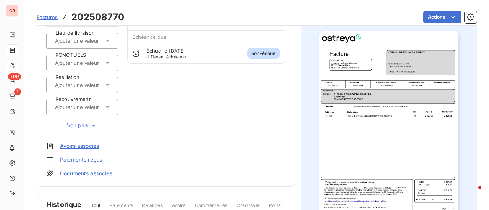
click at [367, 116] on img "button" at bounding box center [388, 129] width 139 height 196
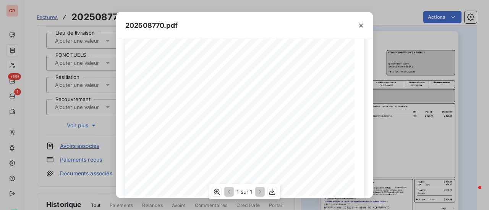
scroll to position [38, 0]
click at [362, 26] on icon "button" at bounding box center [361, 26] width 4 height 4
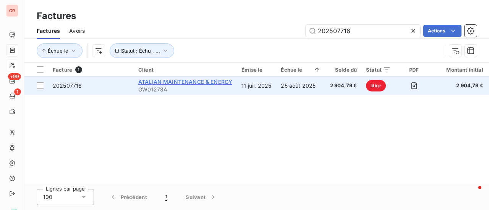
click at [199, 80] on span "ATALIAN MAINTENANCE & ENERGY" at bounding box center [185, 82] width 94 height 6
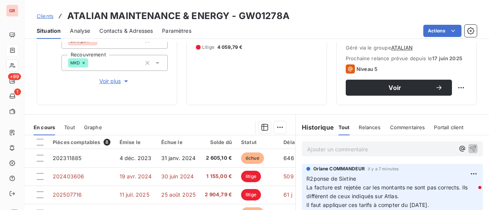
scroll to position [191, 0]
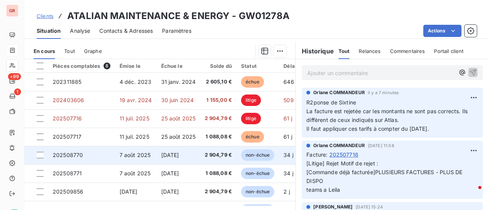
click at [217, 155] on span "2 904,79 €" at bounding box center [218, 156] width 27 height 8
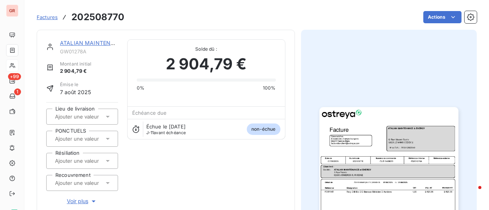
click at [384, 179] on img "button" at bounding box center [388, 205] width 139 height 196
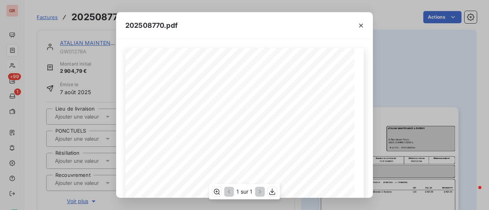
scroll to position [38, 0]
click at [364, 25] on icon "button" at bounding box center [361, 26] width 8 height 8
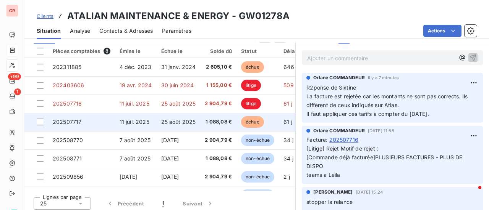
scroll to position [209, 0]
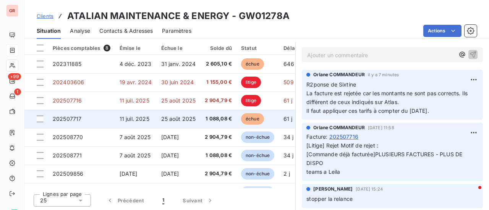
click at [138, 119] on span "11 juil. 2025" at bounding box center [135, 119] width 30 height 6
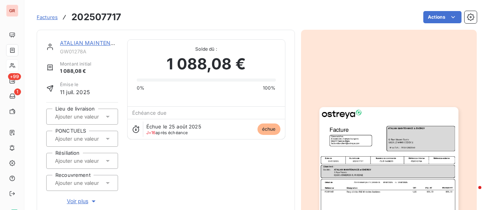
click at [351, 185] on img "button" at bounding box center [388, 205] width 139 height 196
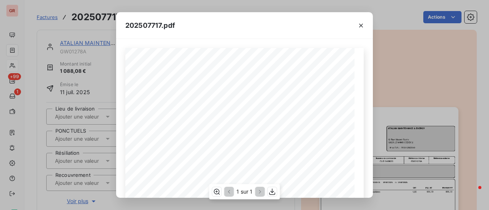
scroll to position [38, 0]
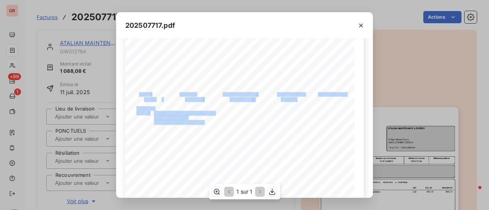
click at [275, 102] on div "Référence interne Numéro de Date de Numéro de commande Référence externe 1 Rue …" at bounding box center [244, 172] width 238 height 324
click at [272, 192] on icon "button" at bounding box center [272, 192] width 6 height 6
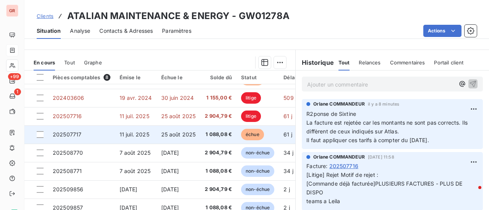
scroll to position [191, 0]
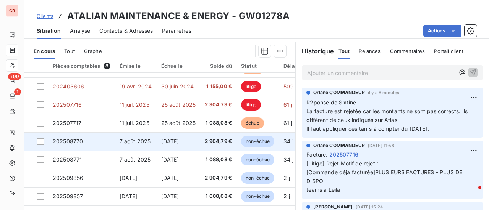
click at [142, 140] on span "7 août 2025" at bounding box center [135, 141] width 31 height 6
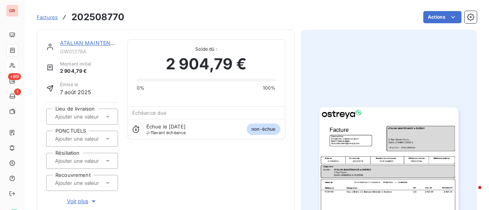
click at [369, 186] on img "button" at bounding box center [388, 205] width 139 height 196
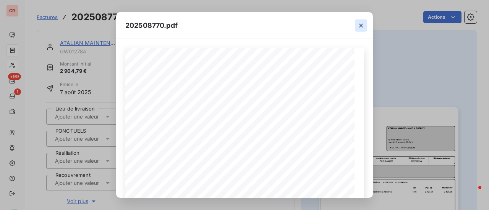
click at [362, 23] on icon "button" at bounding box center [361, 26] width 8 height 8
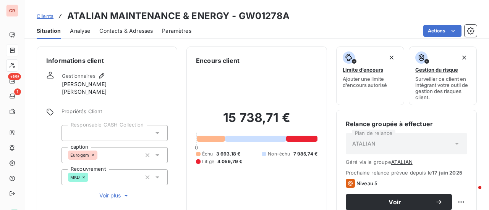
scroll to position [153, 0]
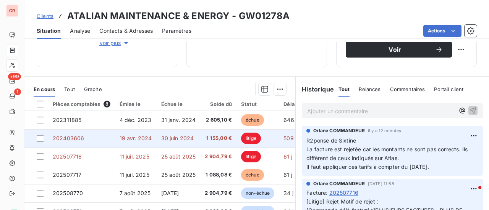
click at [248, 137] on span "litige" at bounding box center [251, 138] width 20 height 11
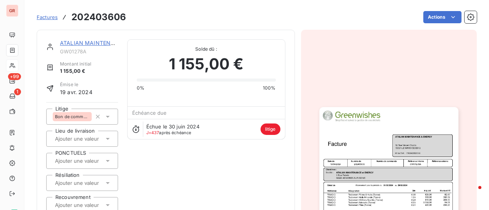
click at [442, 176] on img "button" at bounding box center [388, 205] width 139 height 196
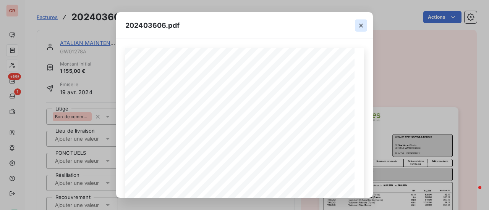
click at [362, 26] on icon "button" at bounding box center [361, 26] width 8 height 8
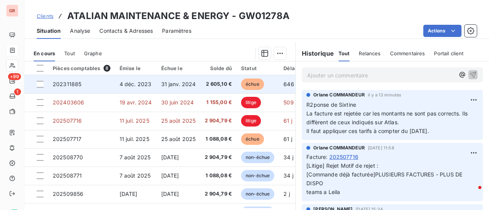
scroll to position [191, 0]
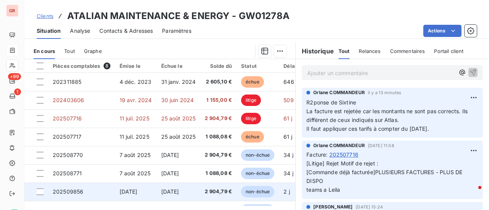
click at [256, 193] on span "non-échue" at bounding box center [257, 191] width 33 height 11
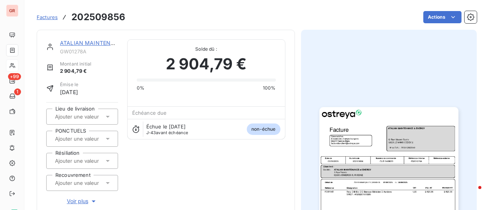
click at [377, 159] on img "button" at bounding box center [388, 205] width 139 height 196
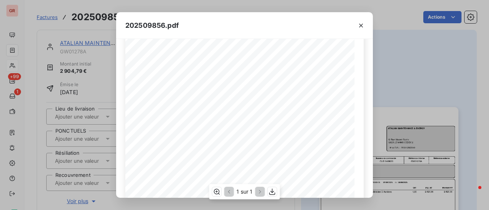
scroll to position [76, 0]
click at [362, 26] on icon "button" at bounding box center [361, 26] width 8 height 8
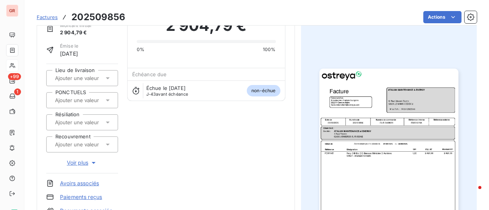
scroll to position [0, 0]
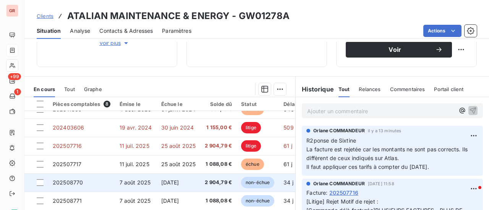
scroll to position [16, 0]
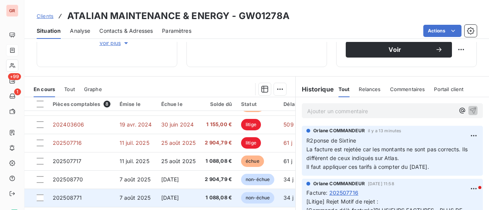
click at [173, 195] on span "[DATE]" at bounding box center [170, 198] width 18 height 6
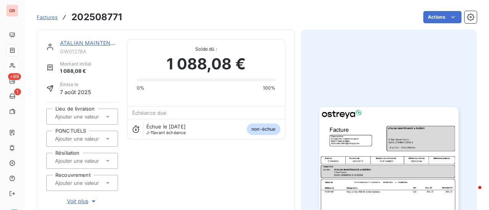
click at [374, 170] on img "button" at bounding box center [388, 205] width 139 height 196
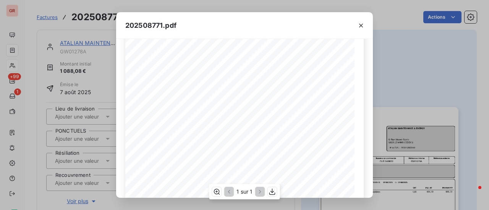
scroll to position [76, 0]
click at [358, 27] on icon "button" at bounding box center [361, 26] width 8 height 8
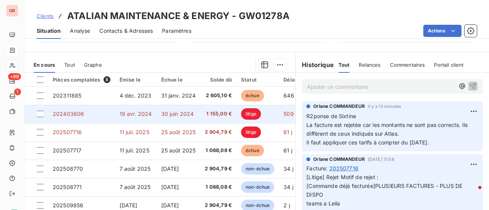
scroll to position [209, 0]
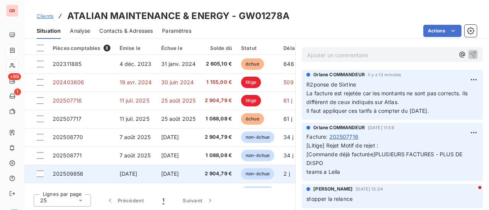
click at [173, 176] on span "23 oct. 2025" at bounding box center [170, 174] width 18 height 6
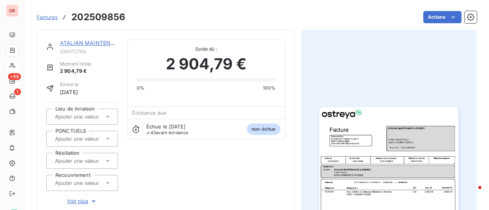
click at [391, 164] on img "button" at bounding box center [388, 205] width 139 height 196
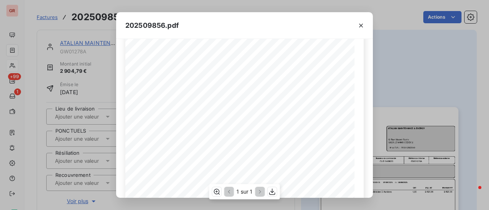
scroll to position [38, 0]
click at [359, 26] on icon "button" at bounding box center [361, 26] width 8 height 8
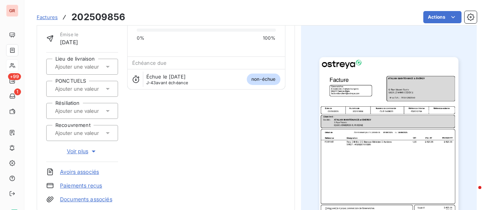
scroll to position [115, 0]
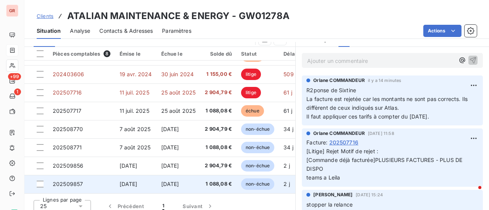
scroll to position [209, 0]
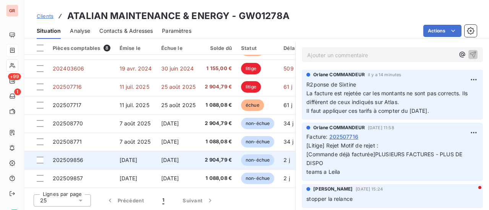
click at [221, 158] on span "2 904,79 €" at bounding box center [218, 161] width 27 height 8
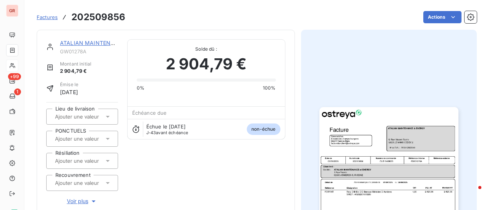
click at [386, 165] on img "button" at bounding box center [388, 205] width 139 height 196
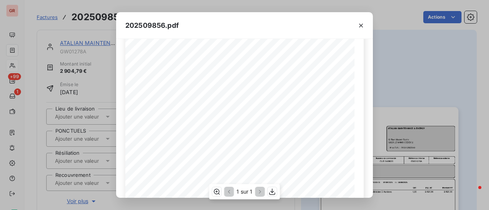
scroll to position [76, 0]
click at [362, 26] on icon "button" at bounding box center [361, 26] width 8 height 8
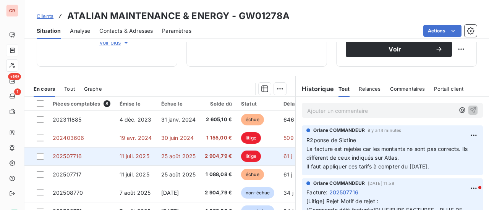
scroll to position [191, 0]
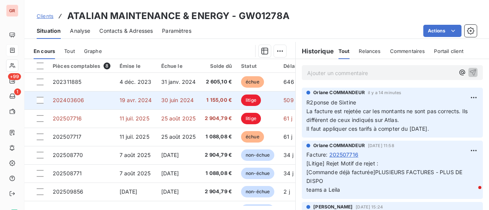
click at [176, 99] on span "30 juin 2024" at bounding box center [177, 100] width 33 height 6
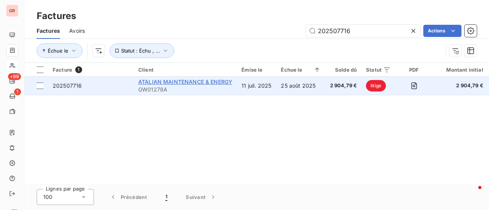
click at [196, 83] on span "ATALIAN MAINTENANCE & ENERGY" at bounding box center [185, 82] width 94 height 6
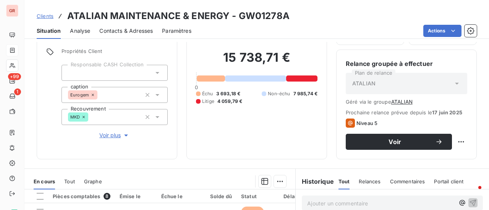
scroll to position [191, 0]
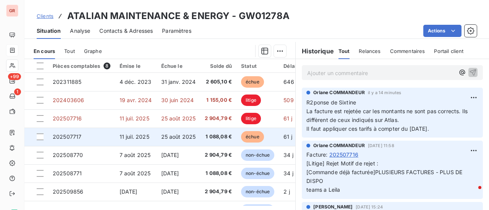
click at [252, 136] on span "échue" at bounding box center [252, 136] width 23 height 11
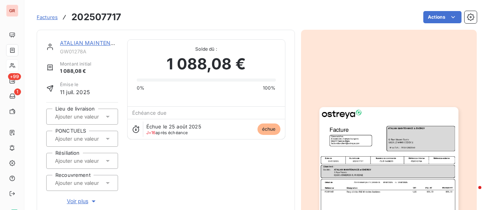
click at [375, 172] on img "button" at bounding box center [388, 205] width 139 height 196
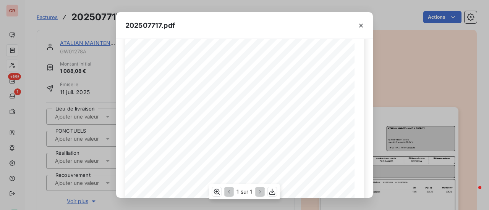
scroll to position [38, 0]
click at [362, 23] on icon "button" at bounding box center [361, 26] width 8 height 8
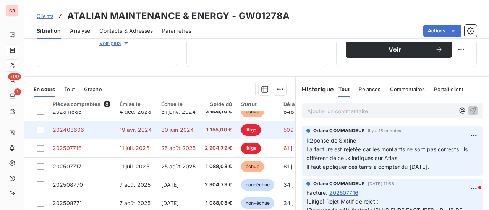
scroll to position [16, 0]
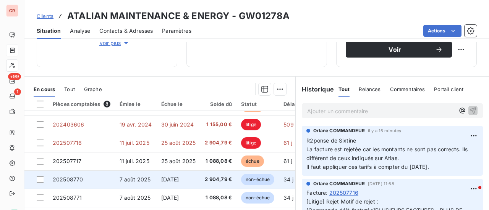
click at [179, 178] on span "[DATE]" at bounding box center [170, 179] width 18 height 6
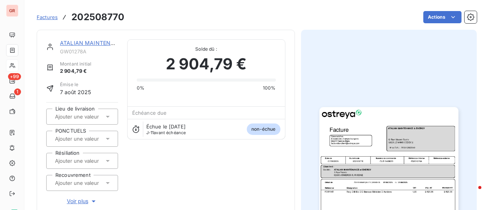
click at [375, 172] on img "button" at bounding box center [388, 205] width 139 height 196
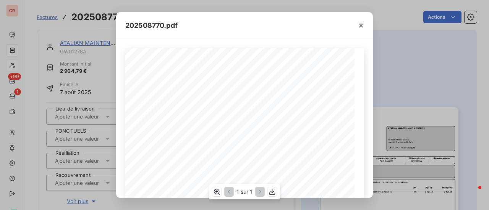
scroll to position [38, 0]
click at [361, 24] on icon "button" at bounding box center [361, 26] width 8 height 8
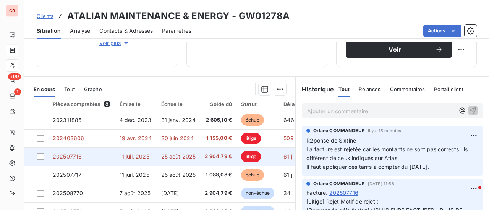
scroll to position [16, 0]
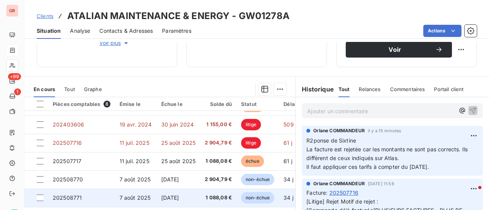
click at [219, 195] on span "1 088,08 €" at bounding box center [218, 198] width 27 height 8
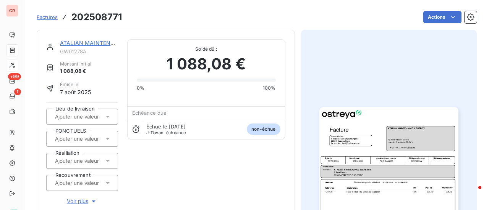
click at [363, 181] on img "button" at bounding box center [388, 205] width 139 height 196
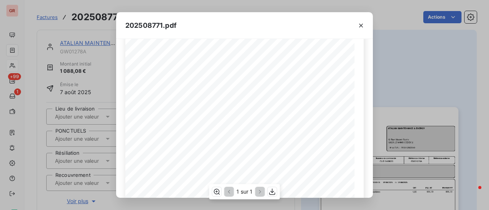
scroll to position [38, 0]
click at [362, 24] on icon "button" at bounding box center [361, 26] width 4 height 4
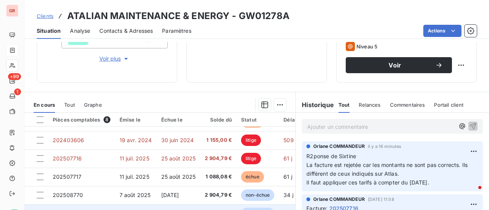
scroll to position [153, 0]
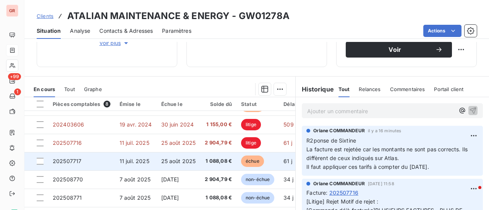
click at [186, 158] on span "25 août 2025" at bounding box center [178, 161] width 35 height 6
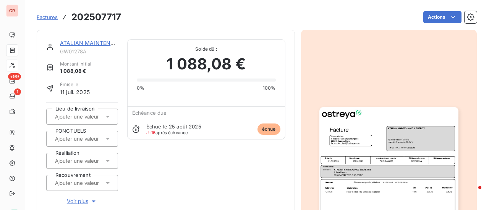
click at [381, 157] on img "button" at bounding box center [388, 205] width 139 height 196
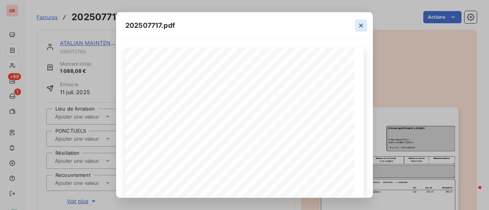
click at [362, 23] on icon "button" at bounding box center [361, 26] width 8 height 8
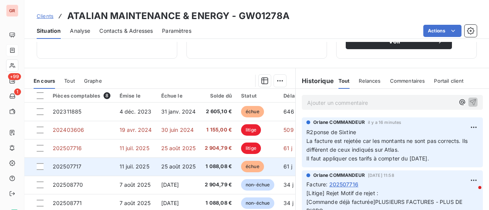
scroll to position [209, 0]
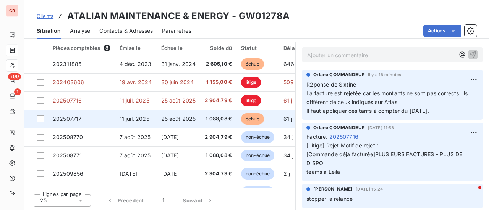
click at [217, 117] on span "1 088,08 €" at bounding box center [218, 119] width 27 height 8
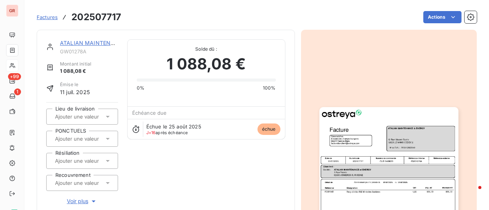
click at [376, 148] on img "button" at bounding box center [388, 205] width 139 height 196
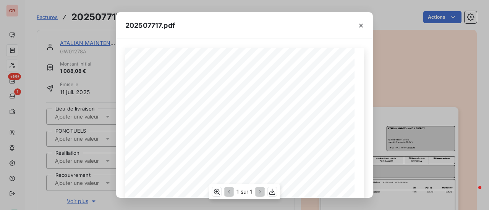
scroll to position [38, 0]
click at [363, 25] on icon "button" at bounding box center [361, 26] width 8 height 8
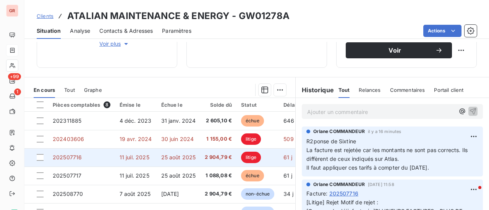
scroll to position [153, 0]
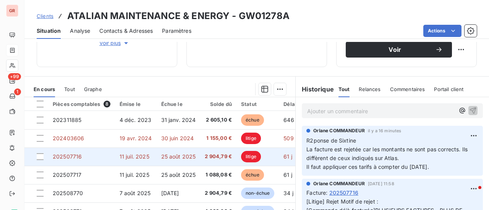
click at [218, 157] on span "2 904,79 €" at bounding box center [218, 157] width 27 height 8
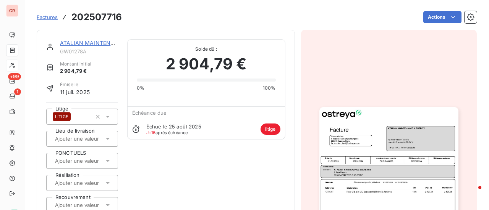
click at [385, 167] on img "button" at bounding box center [388, 205] width 139 height 196
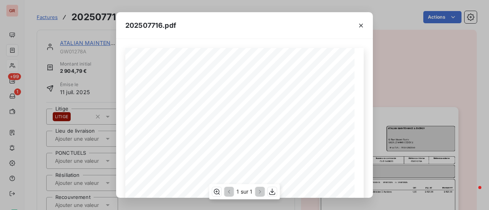
scroll to position [38, 0]
click at [361, 27] on icon "button" at bounding box center [361, 26] width 8 height 8
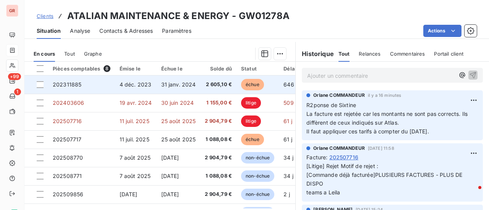
scroll to position [191, 0]
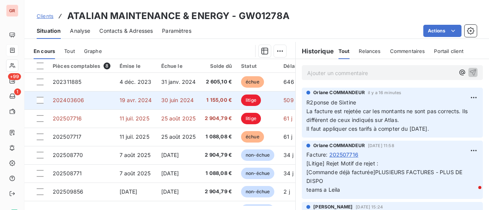
click at [201, 100] on td "1 155,00 €" at bounding box center [218, 100] width 36 height 18
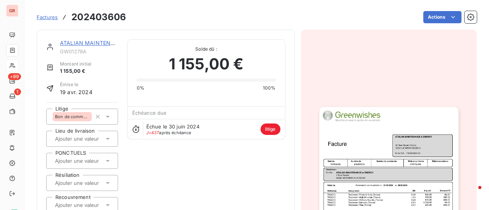
click at [387, 162] on img "button" at bounding box center [388, 205] width 139 height 196
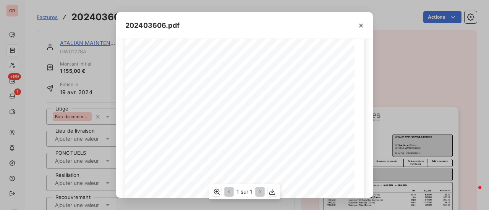
scroll to position [76, 0]
click at [361, 26] on icon "button" at bounding box center [361, 26] width 8 height 8
